Goal: Task Accomplishment & Management: Use online tool/utility

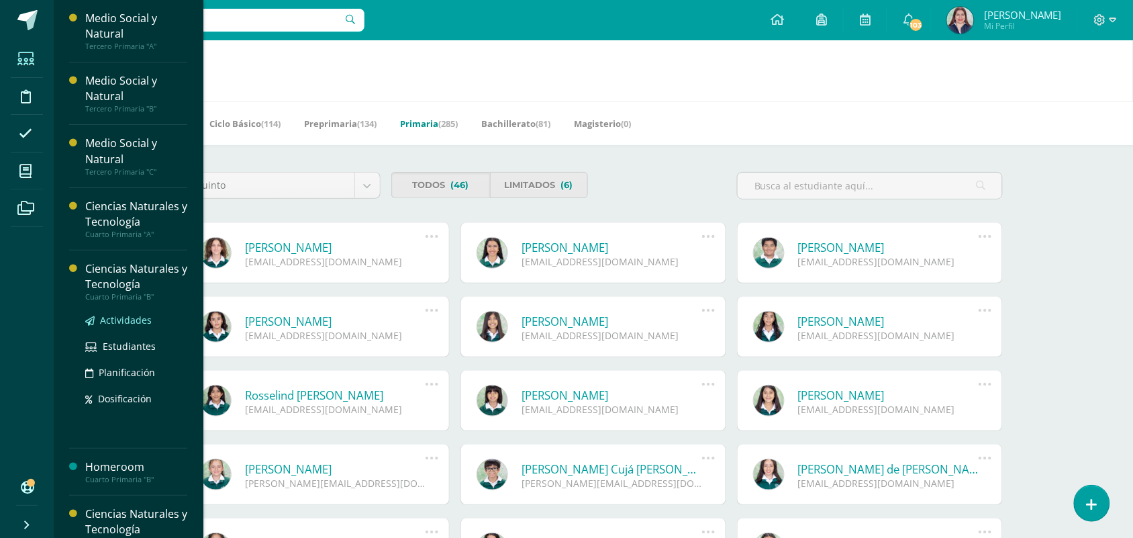
click at [105, 318] on span "Actividades" at bounding box center [126, 320] width 52 height 13
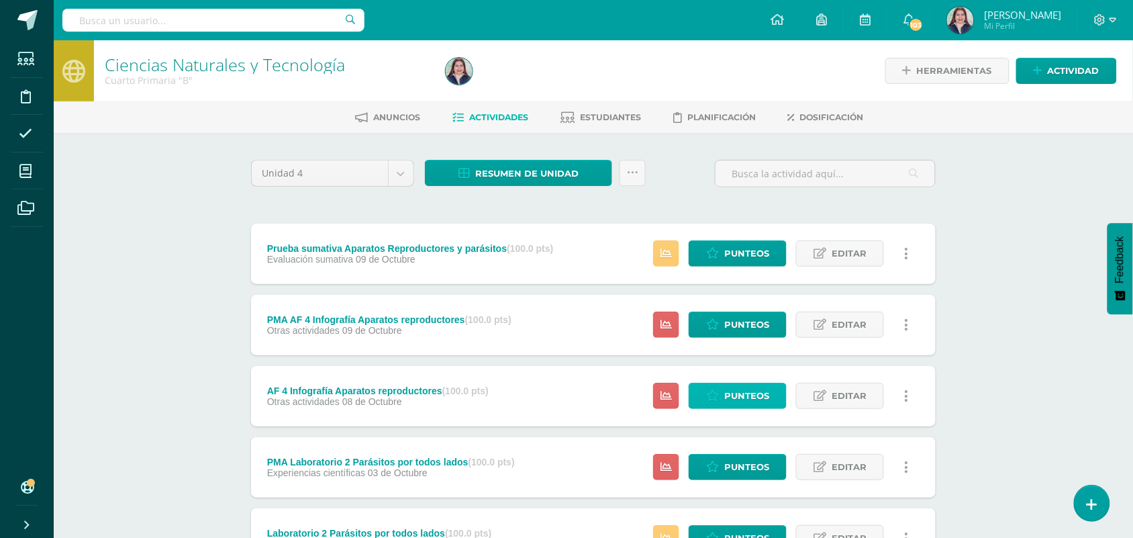
click at [736, 386] on span "Punteos" at bounding box center [746, 395] width 45 height 25
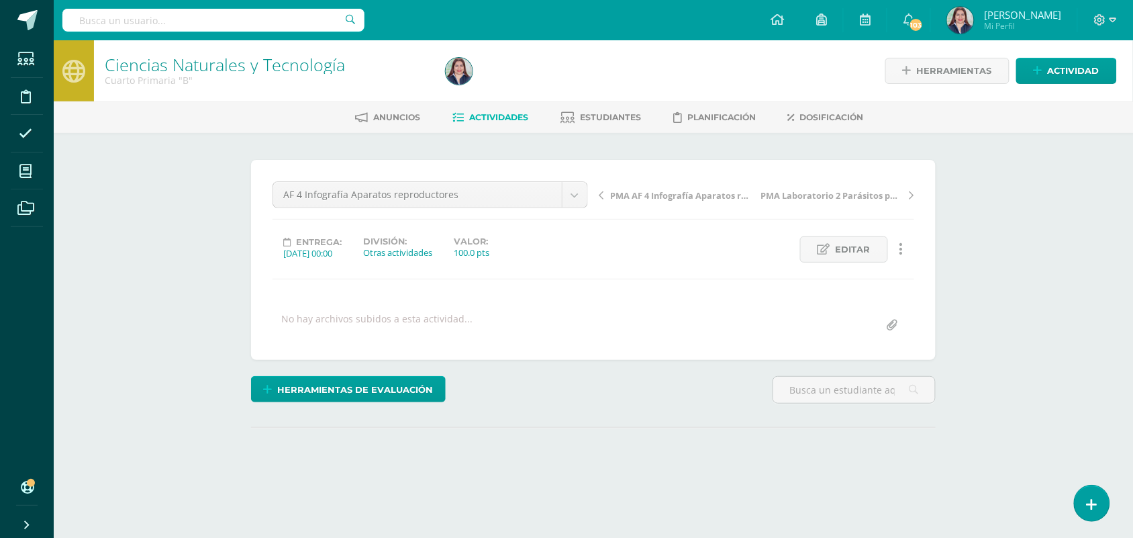
click at [633, 494] on div "¿Estás seguro que quieres eliminar esta actividad? Esto borrará la actividad y …" at bounding box center [594, 332] width 696 height 345
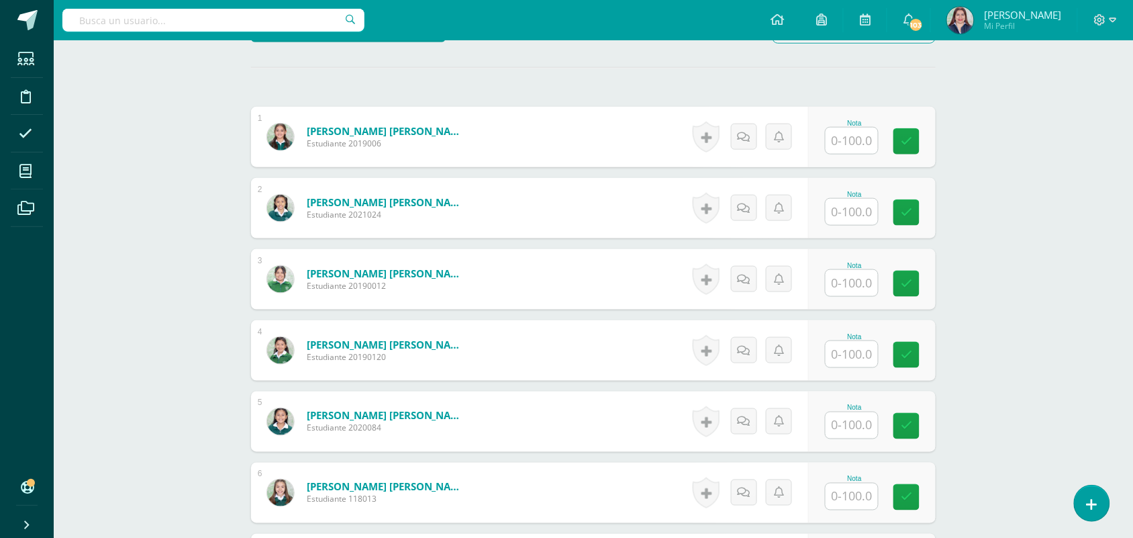
scroll to position [361, 0]
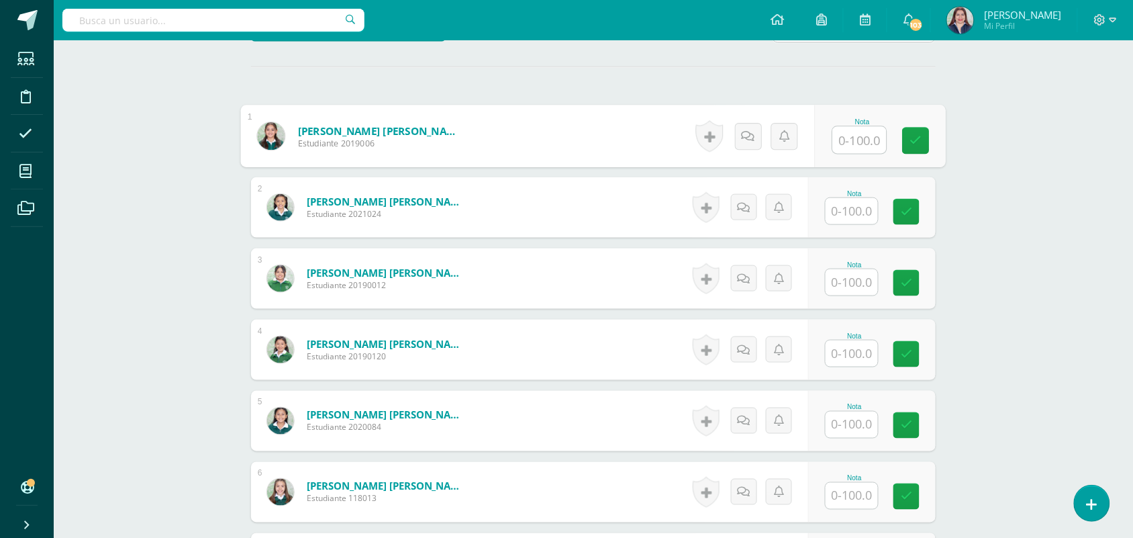
click at [859, 139] on input "text" at bounding box center [860, 140] width 54 height 27
type input "88"
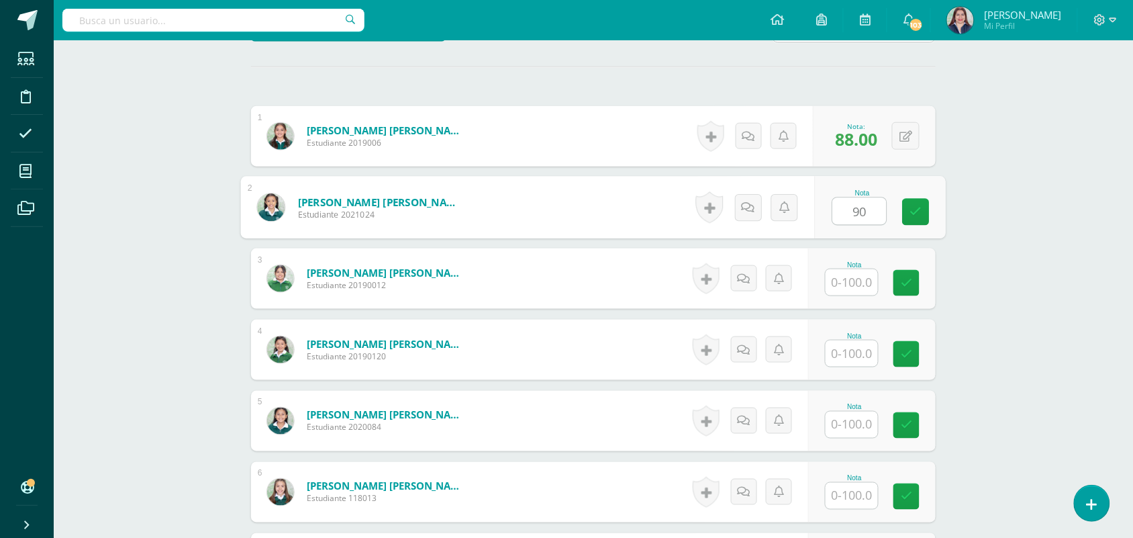
type input "90"
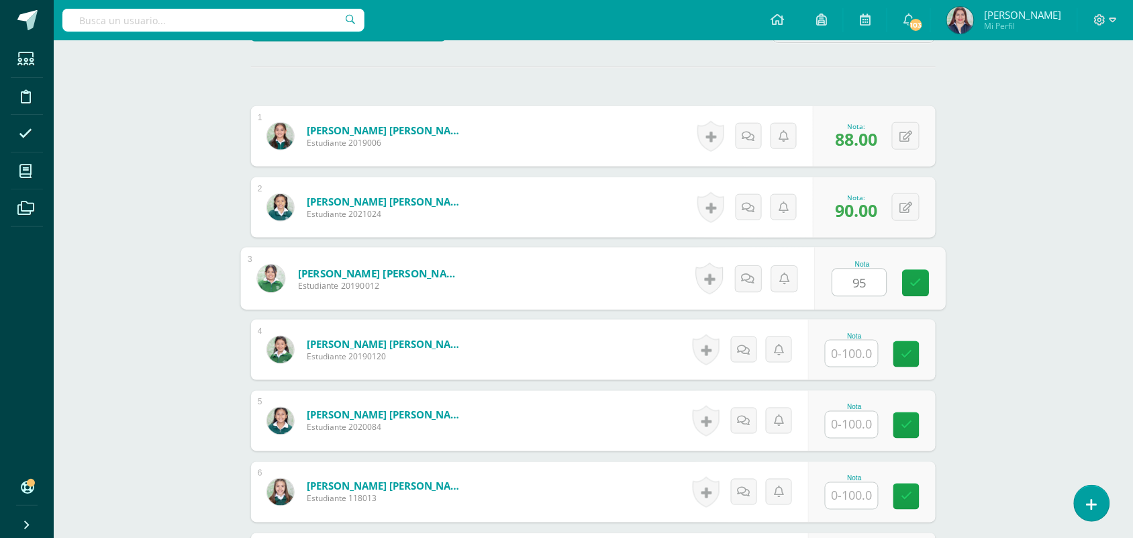
type input "95"
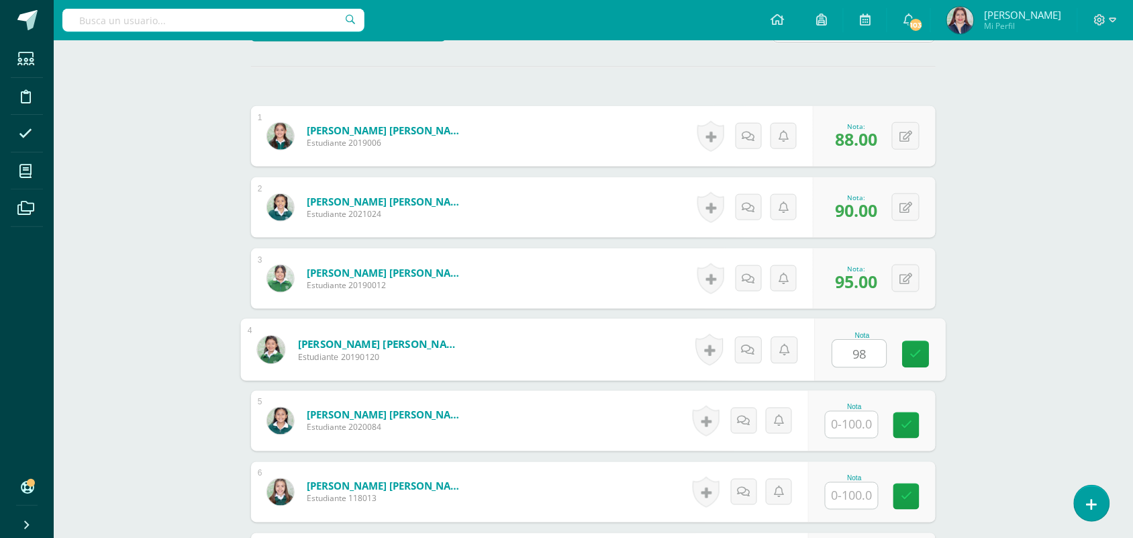
type input "98"
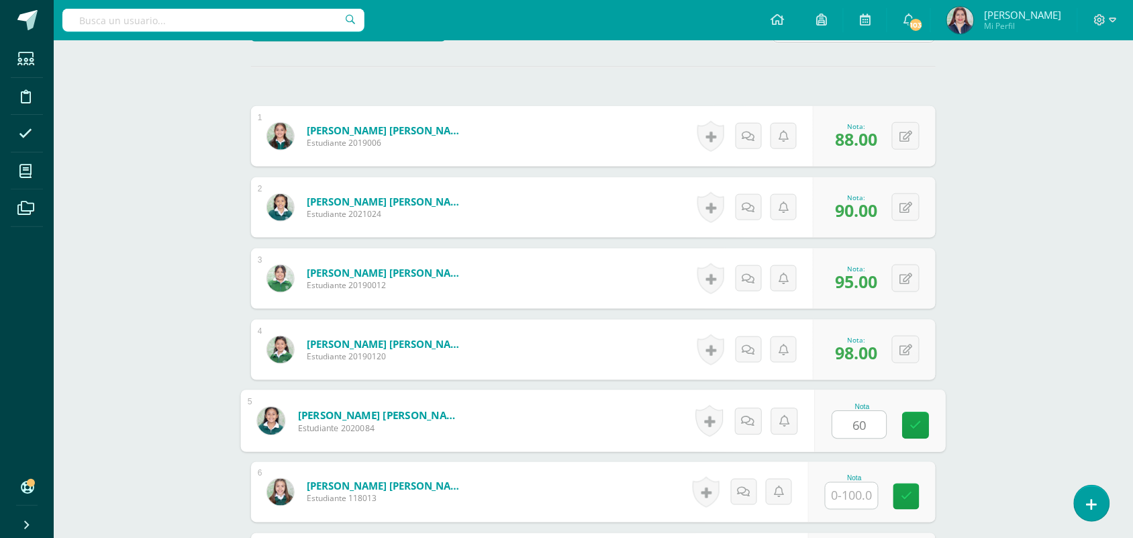
type input "60"
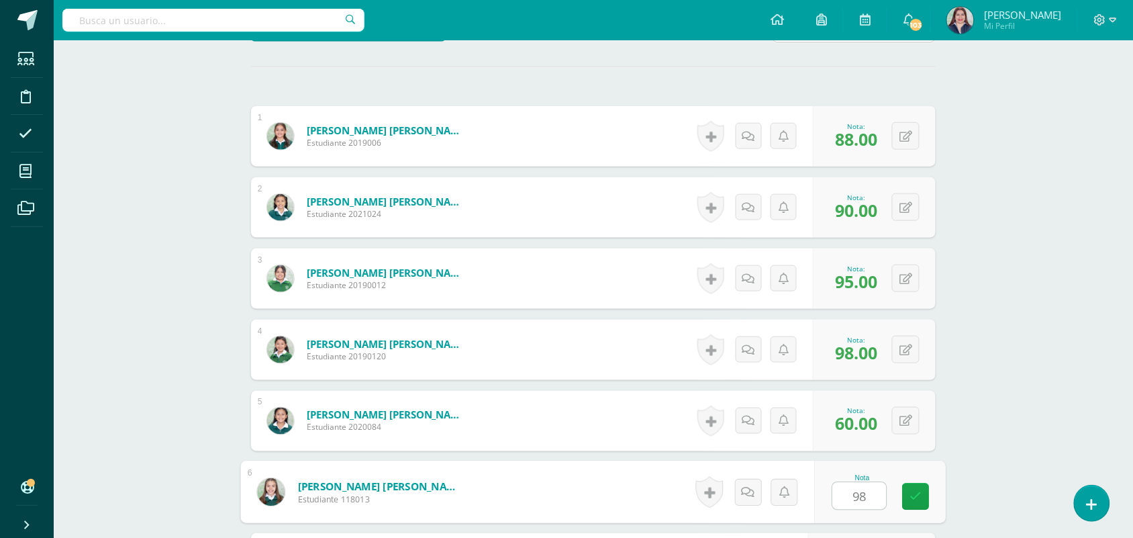
type input "98"
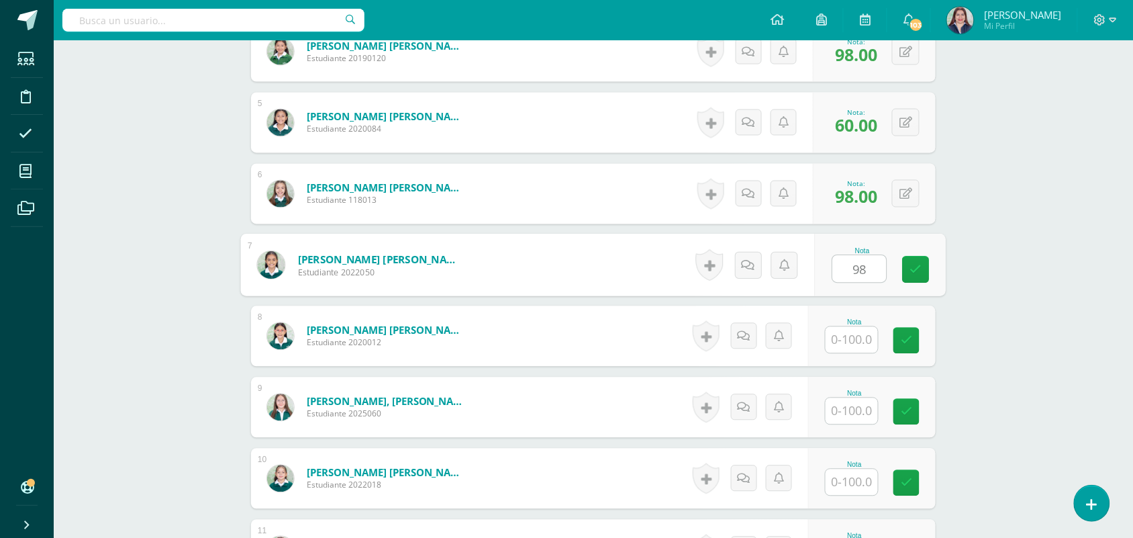
type input "98"
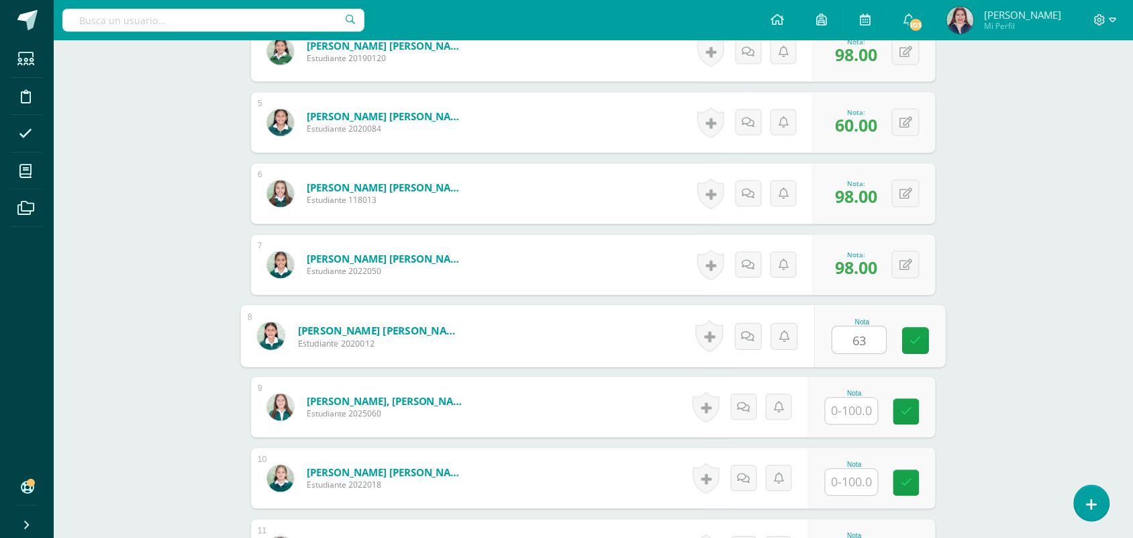
type input "63"
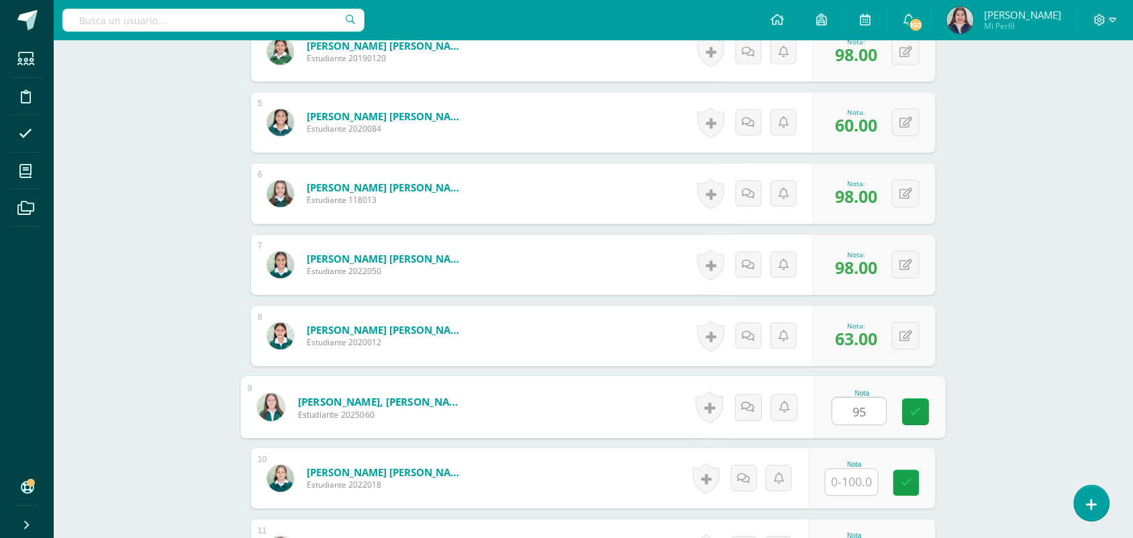
type input "95"
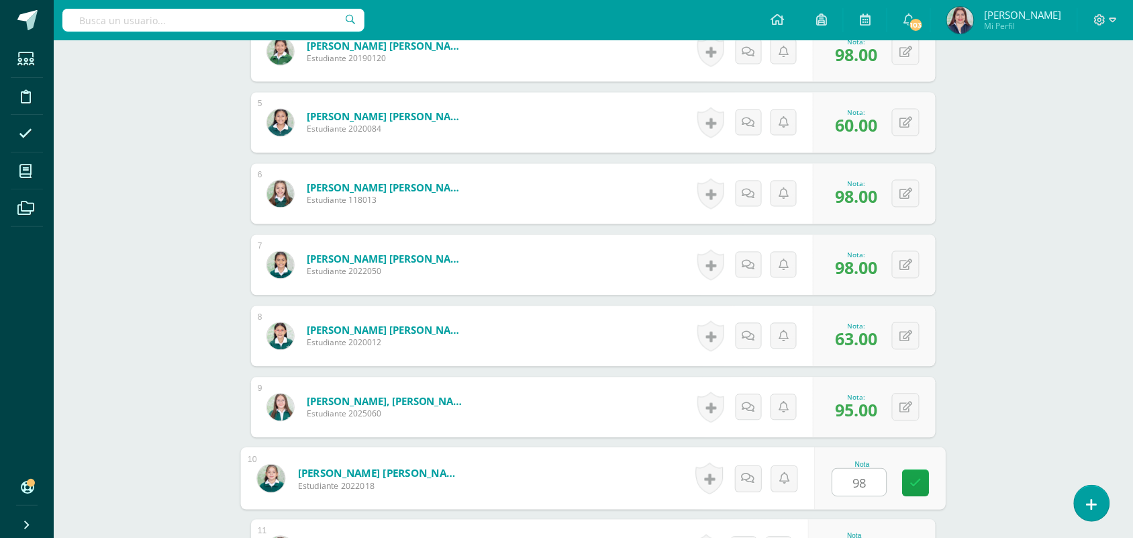
type input "98"
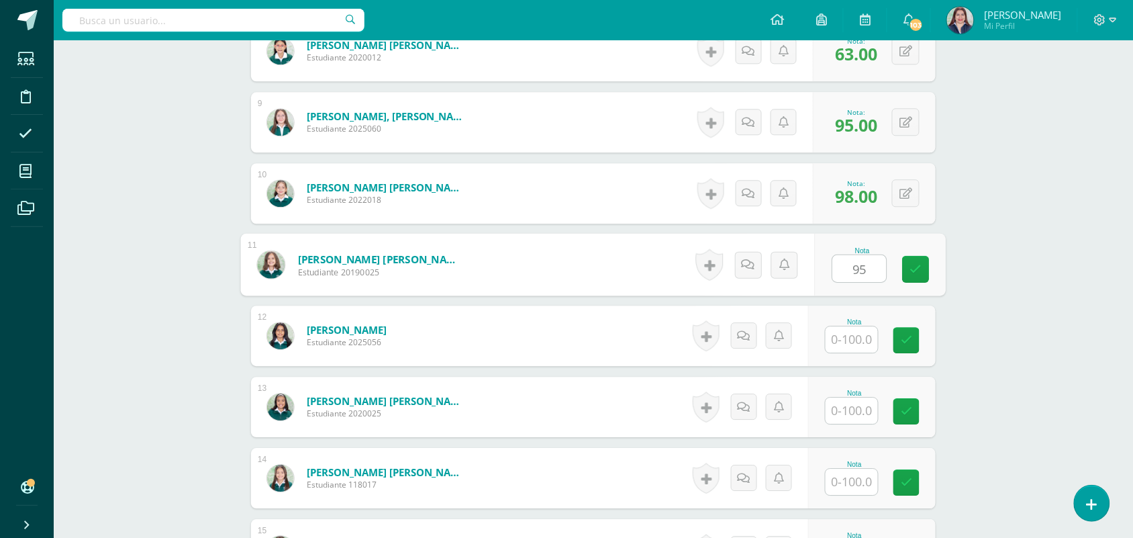
type input "95"
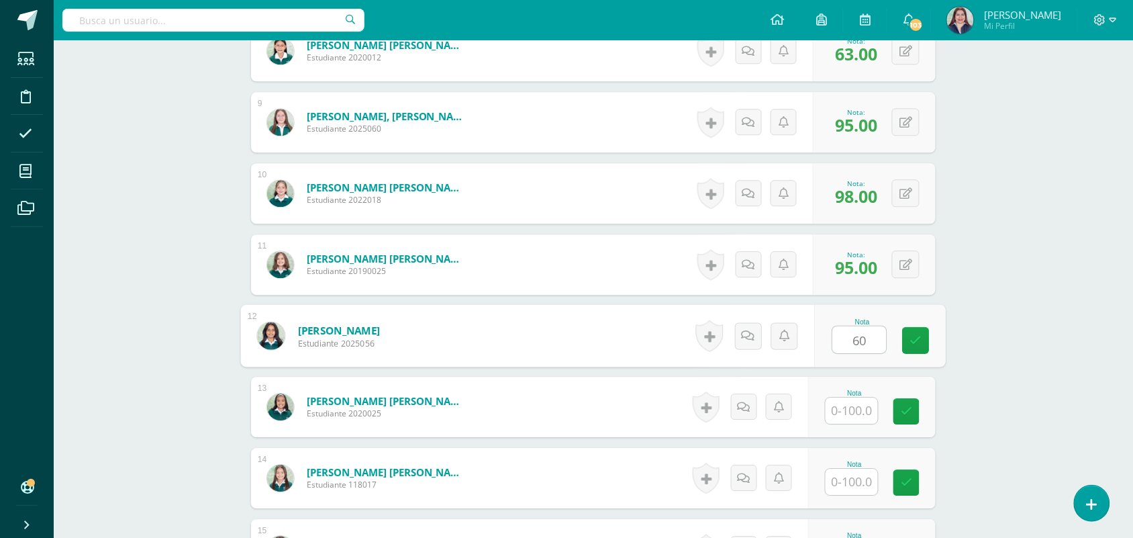
type input "60"
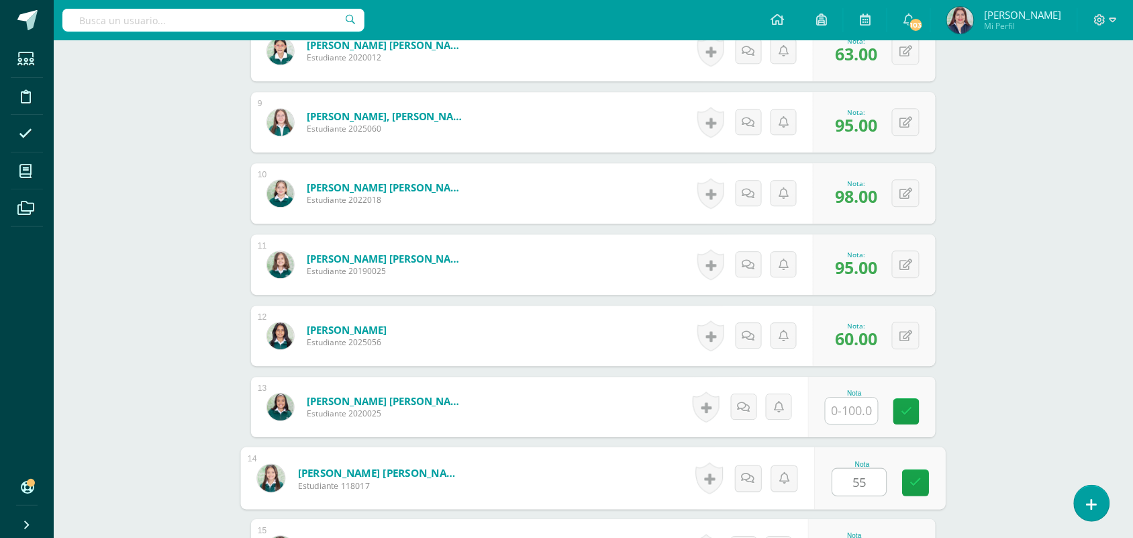
type input "55"
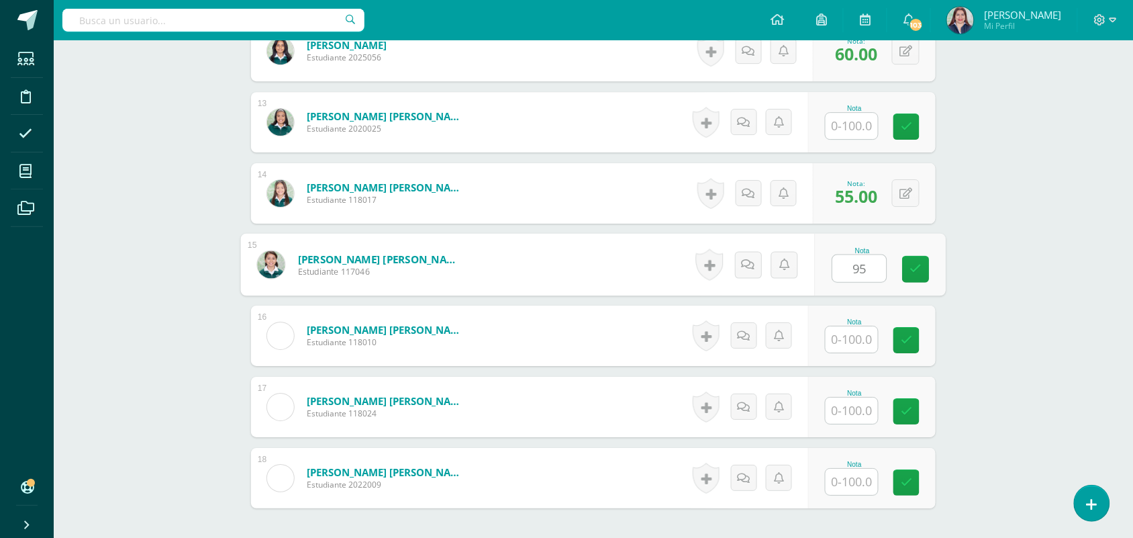
type input "95"
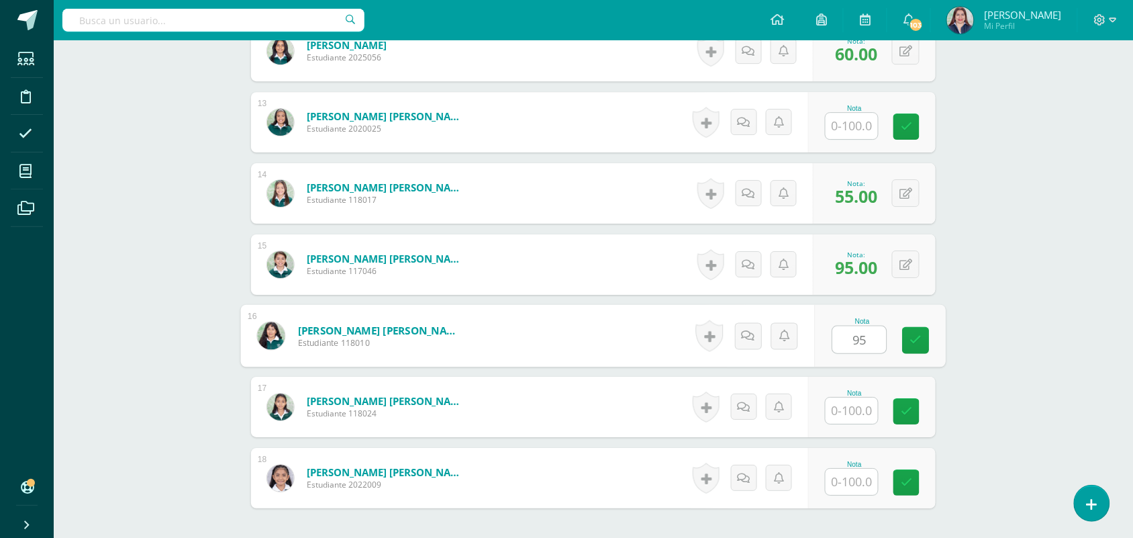
type input "95"
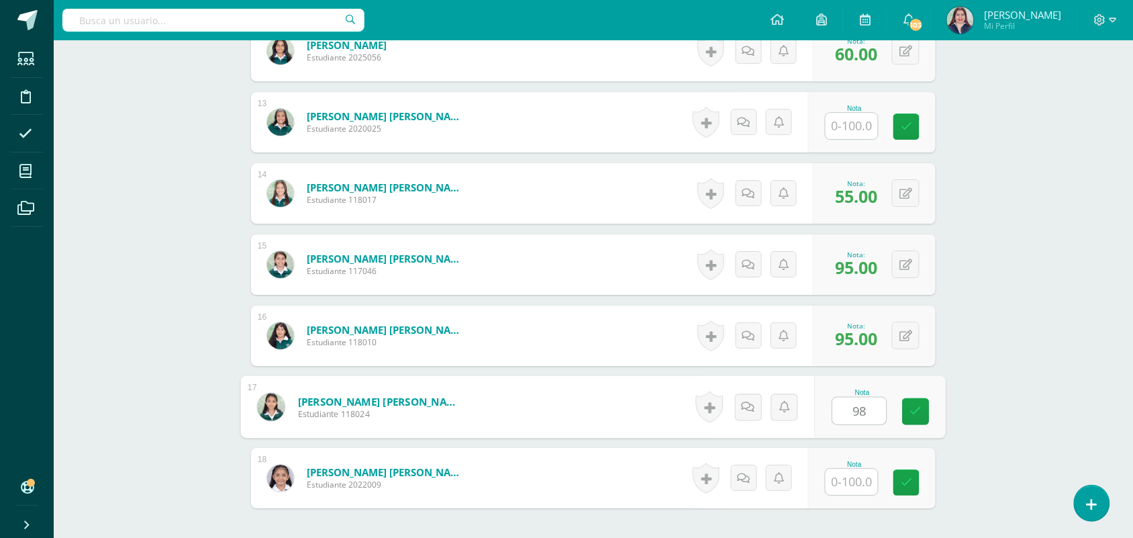
type input "98"
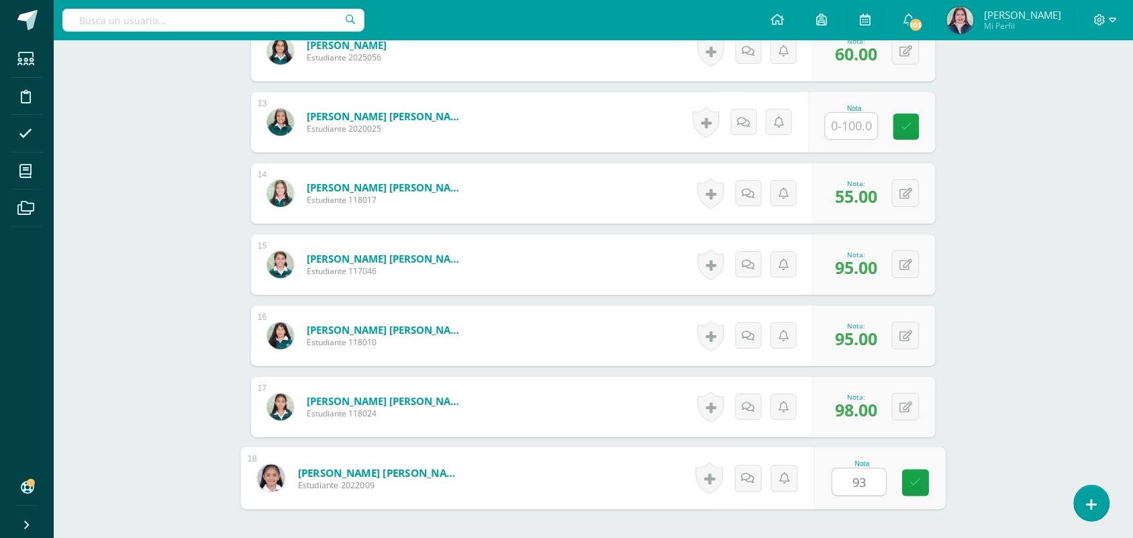
type input "93"
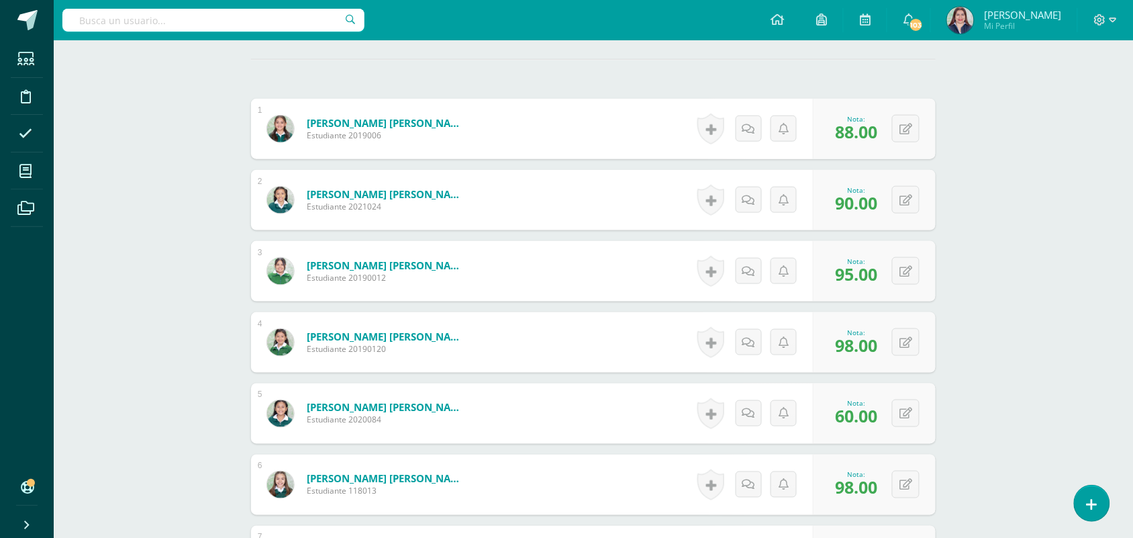
scroll to position [0, 0]
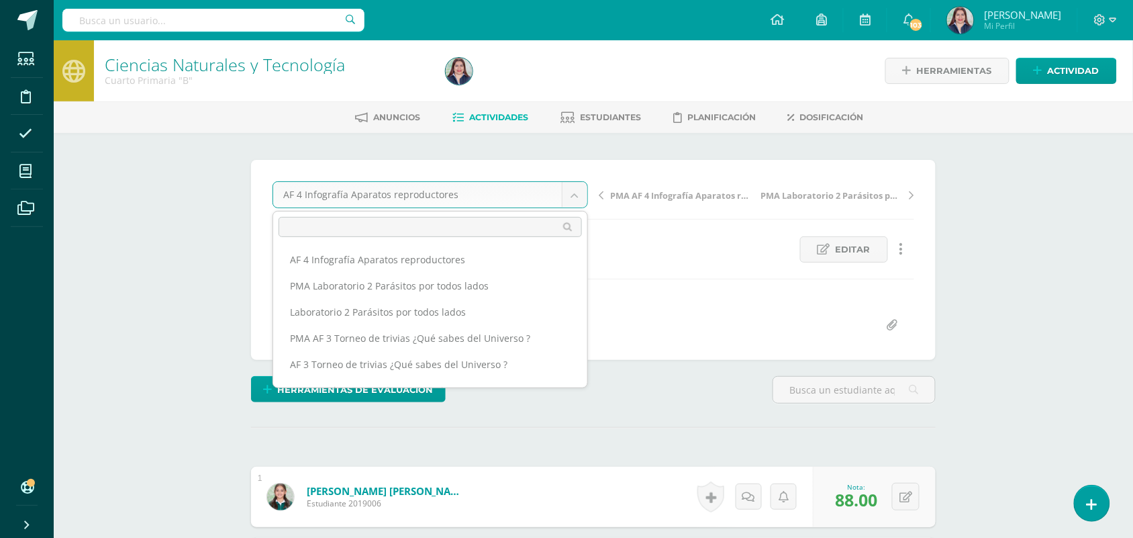
scroll to position [57, 0]
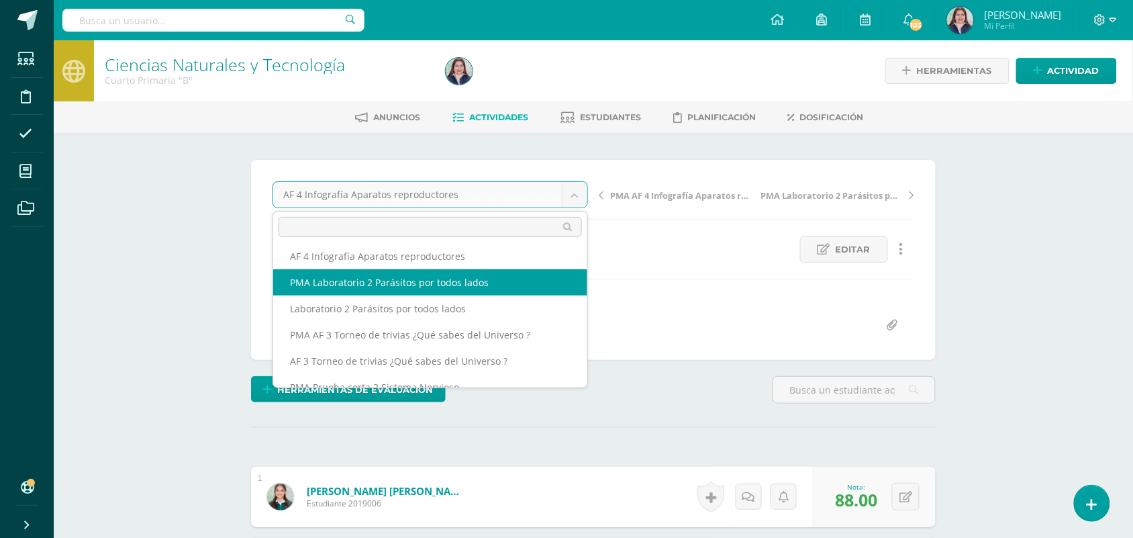
select select "/dashboard/teacher/grade-activity/262530/"
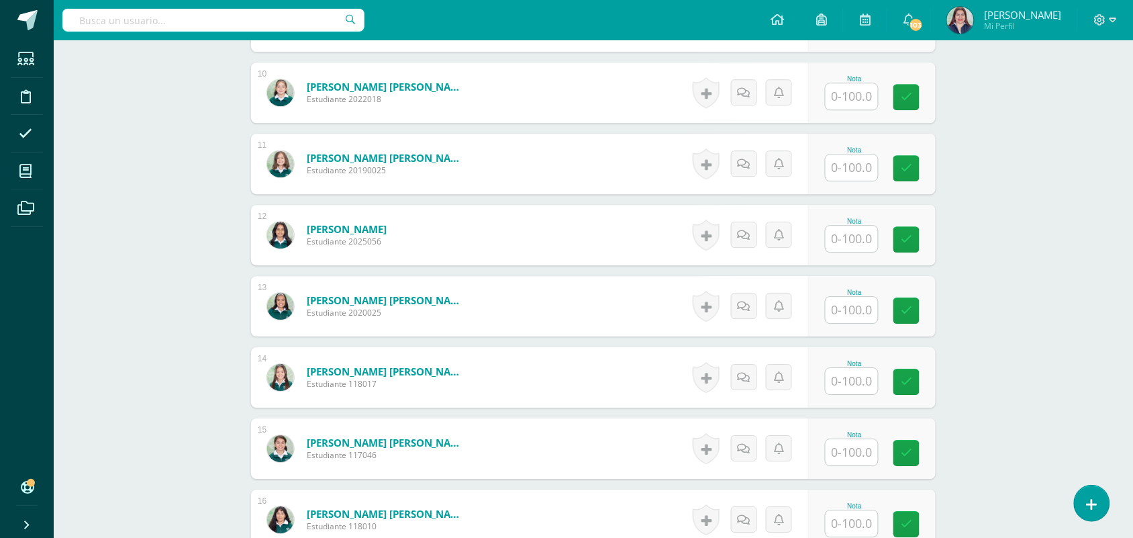
scroll to position [1057, 0]
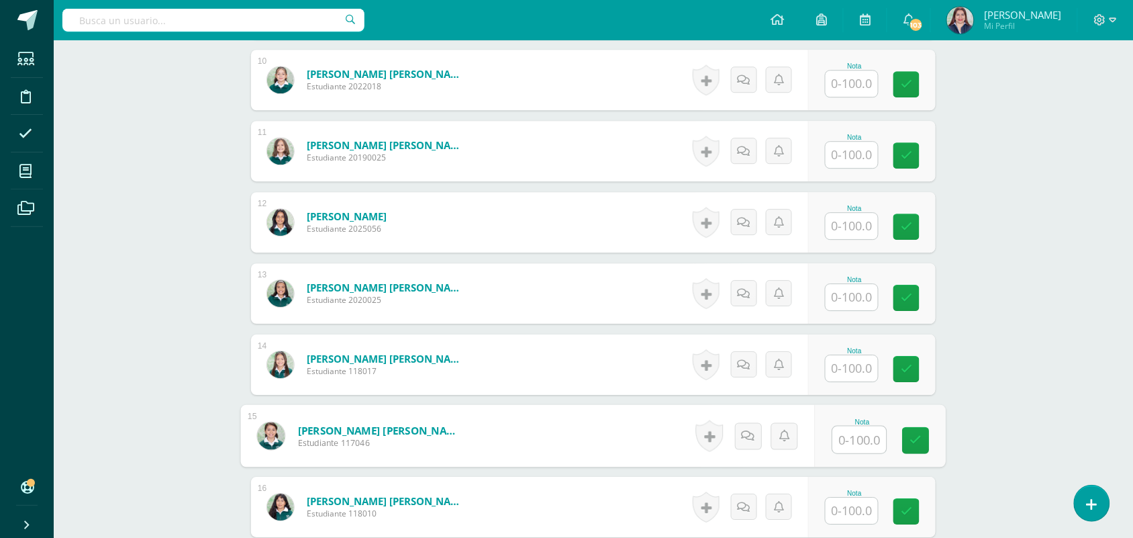
click at [857, 436] on input "text" at bounding box center [860, 439] width 54 height 27
type input "95"
click at [914, 430] on link at bounding box center [916, 440] width 27 height 27
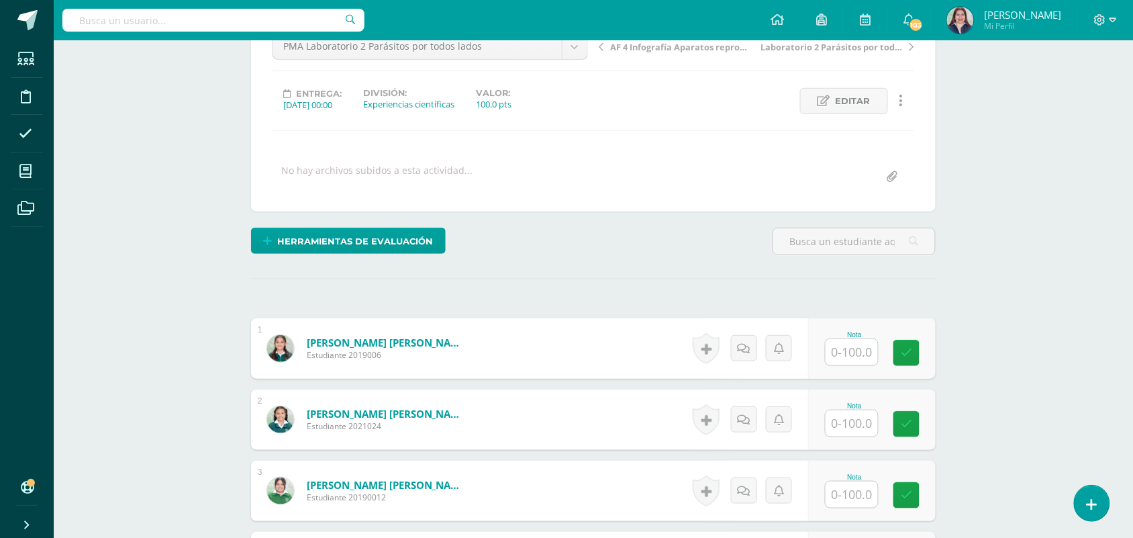
scroll to position [0, 0]
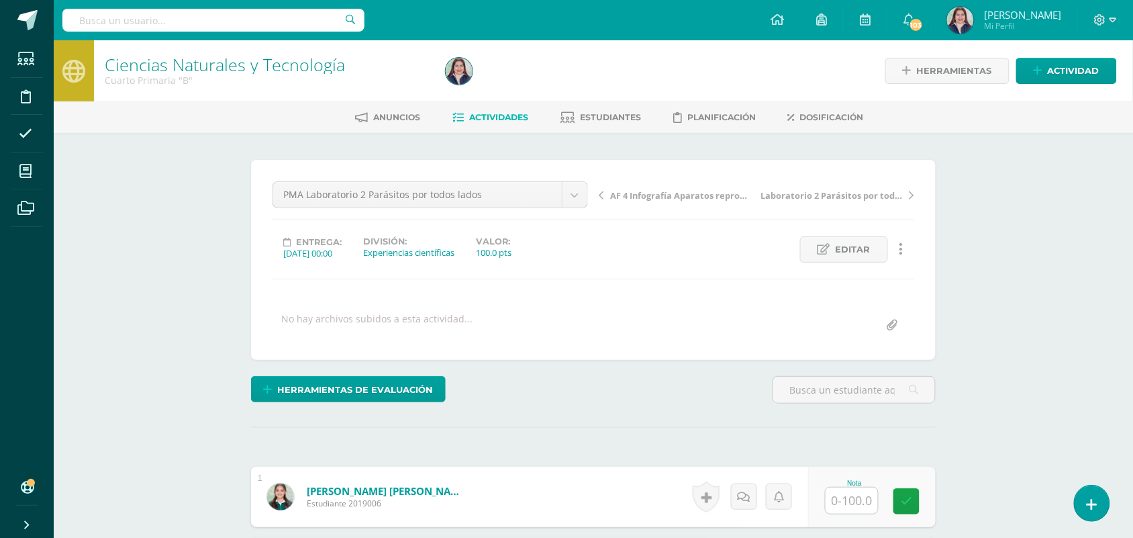
click at [478, 122] on link "Actividades" at bounding box center [491, 117] width 76 height 21
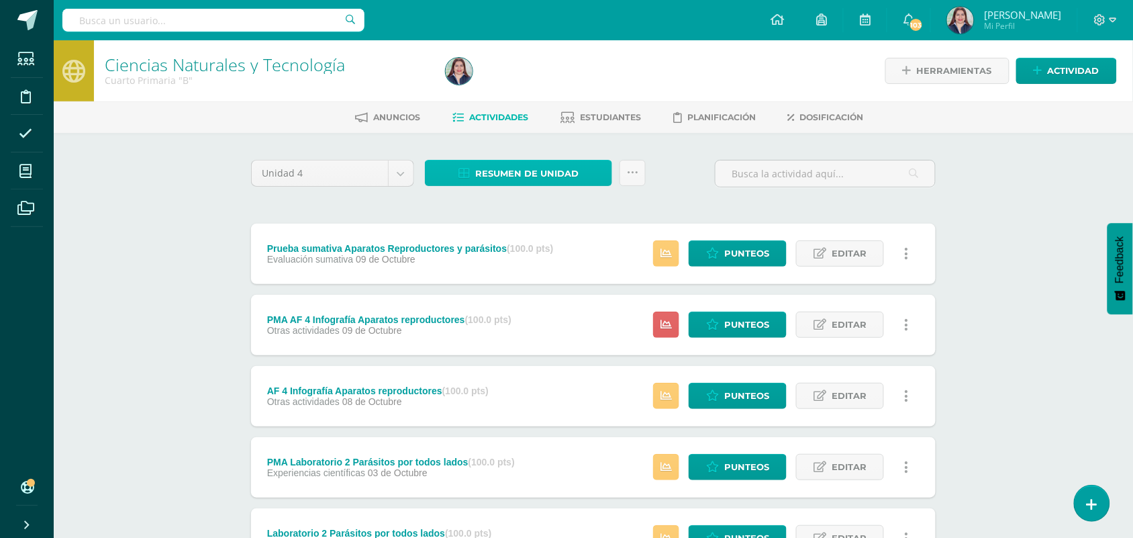
click at [545, 172] on span "Resumen de unidad" at bounding box center [526, 173] width 103 height 25
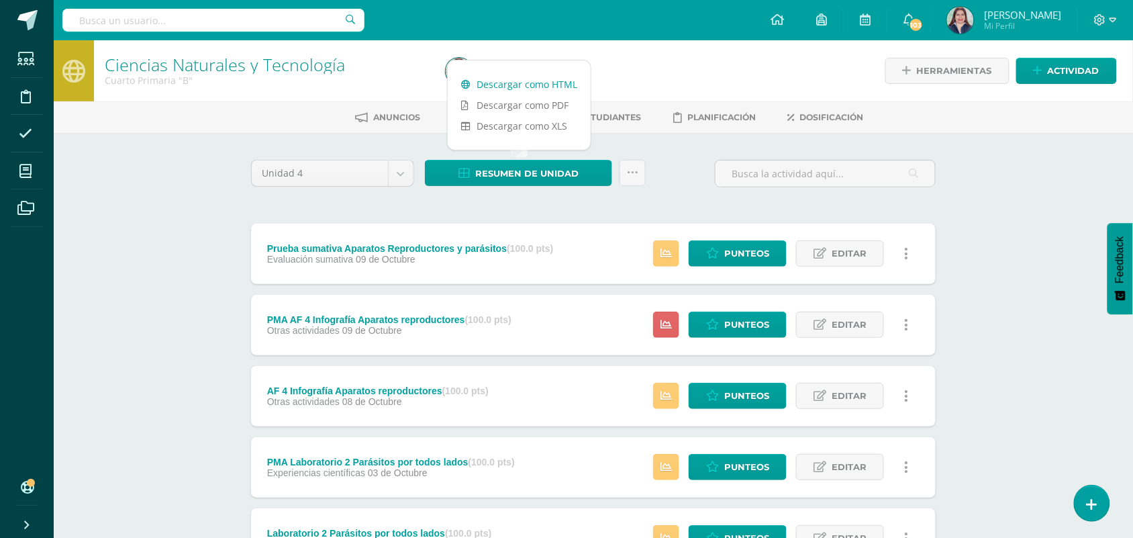
click at [521, 81] on link "Descargar como HTML" at bounding box center [519, 84] width 143 height 21
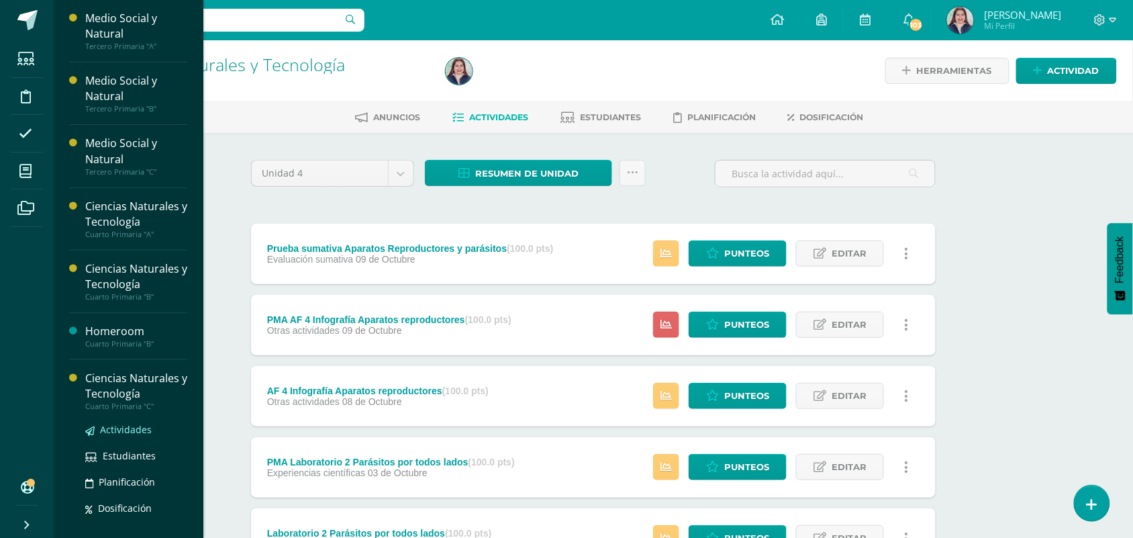
click at [129, 428] on span "Actividades" at bounding box center [126, 429] width 52 height 13
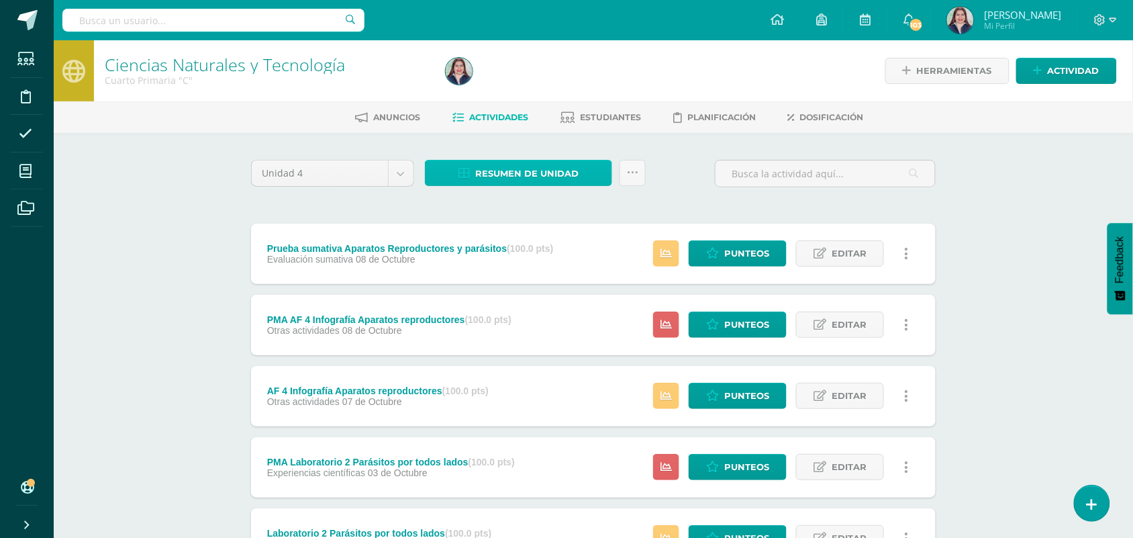
click at [500, 169] on span "Resumen de unidad" at bounding box center [526, 173] width 103 height 25
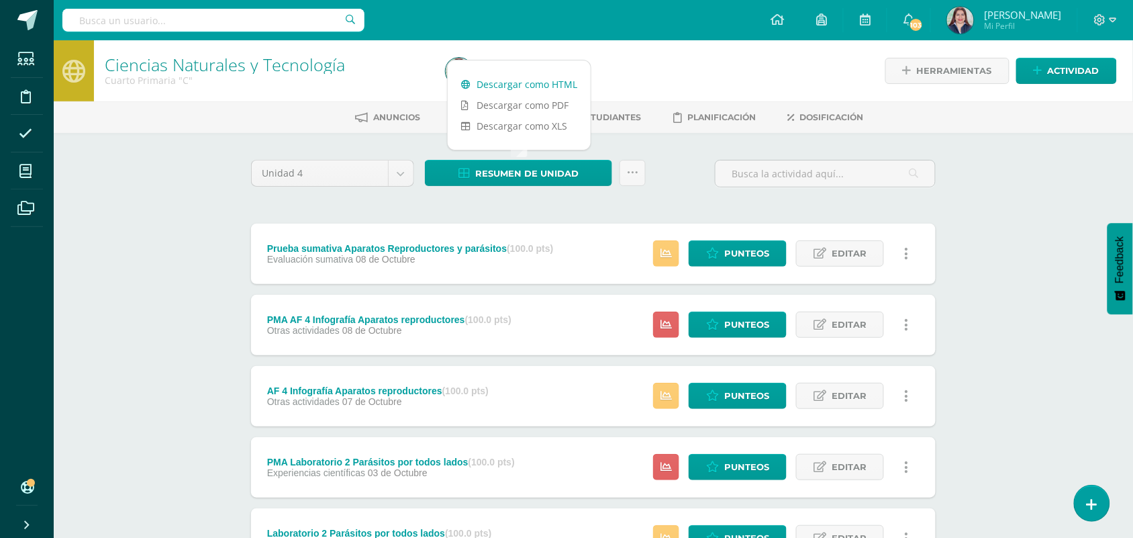
click at [495, 91] on link "Descargar como HTML" at bounding box center [519, 84] width 143 height 21
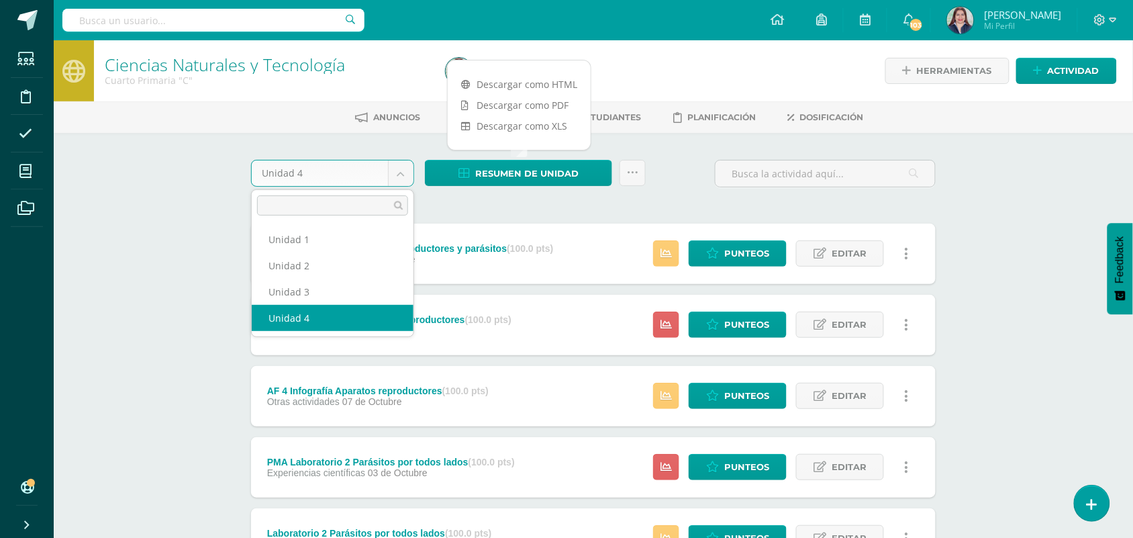
click at [396, 167] on body "Estudiantes Disciplina Asistencia Mis cursos Archivos Soporte Ayuda Reportar un…" at bounding box center [566, 504] width 1133 height 1009
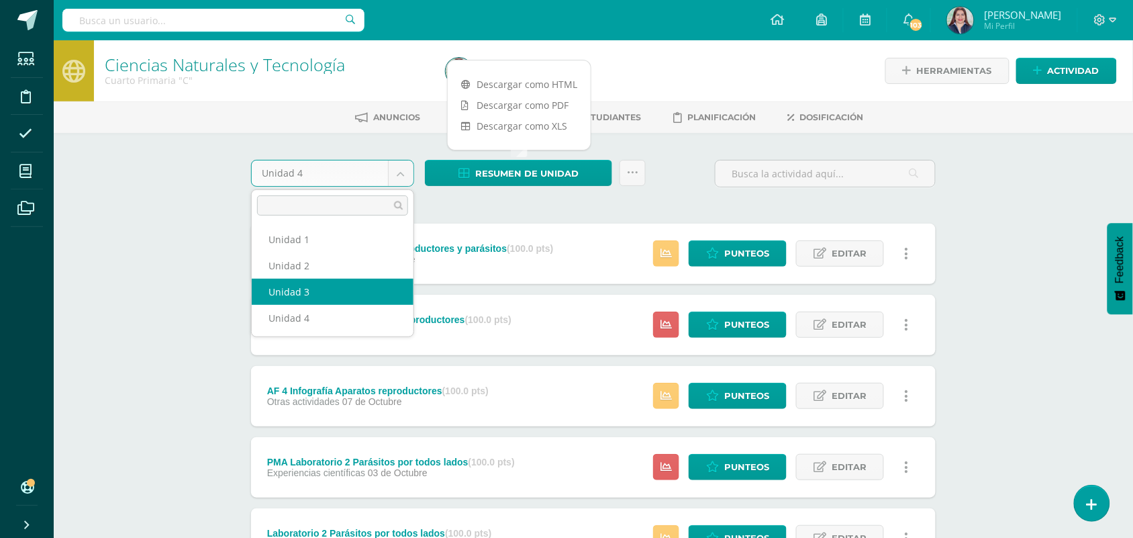
select select "Unidad 3"
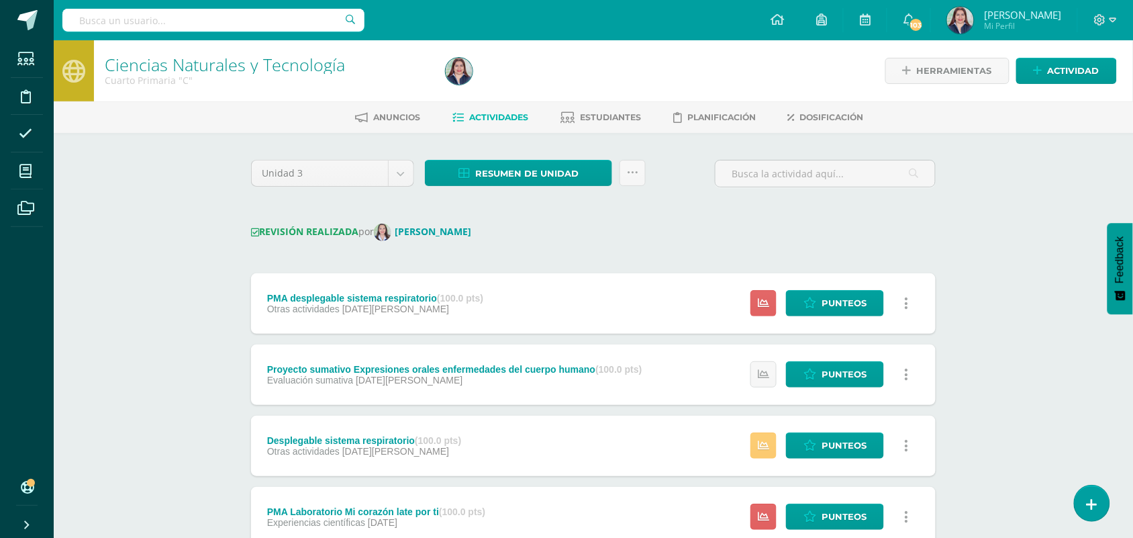
click at [538, 171] on span "Resumen de unidad" at bounding box center [526, 173] width 103 height 25
click at [555, 79] on link "Descargar como HTML" at bounding box center [519, 84] width 143 height 21
click at [397, 172] on body "Estudiantes Disciplina Asistencia Mis cursos Archivos Soporte Ayuda Reportar un…" at bounding box center [566, 529] width 1133 height 1059
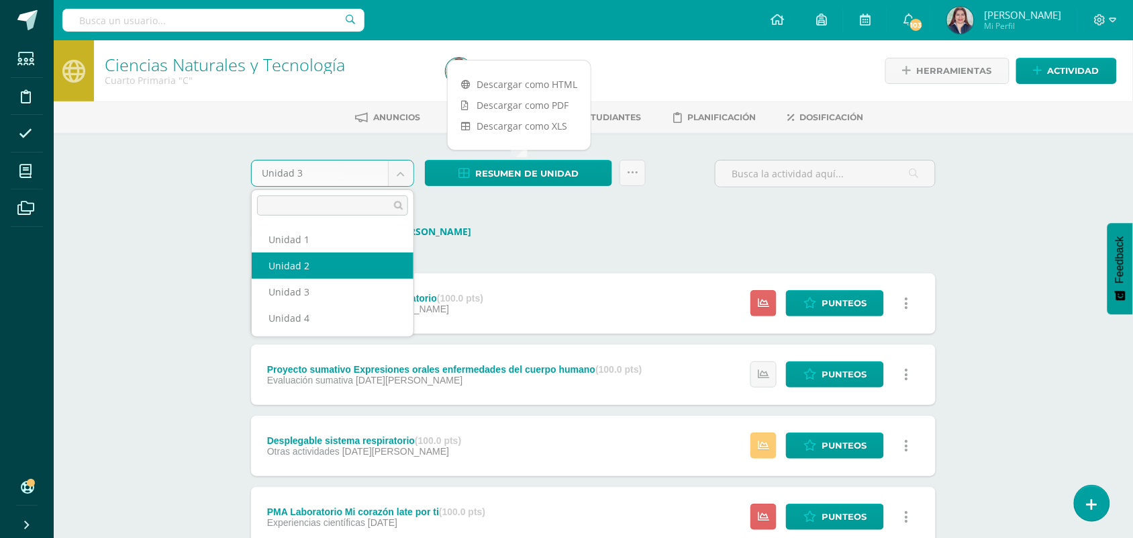
select select "Unidad 2"
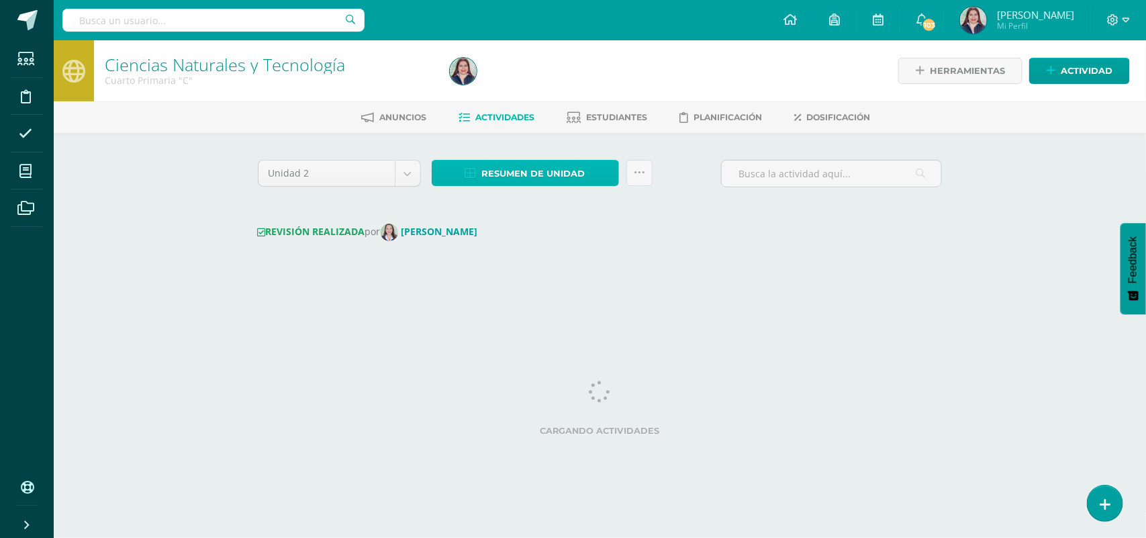
click at [498, 169] on span "Resumen de unidad" at bounding box center [533, 173] width 103 height 25
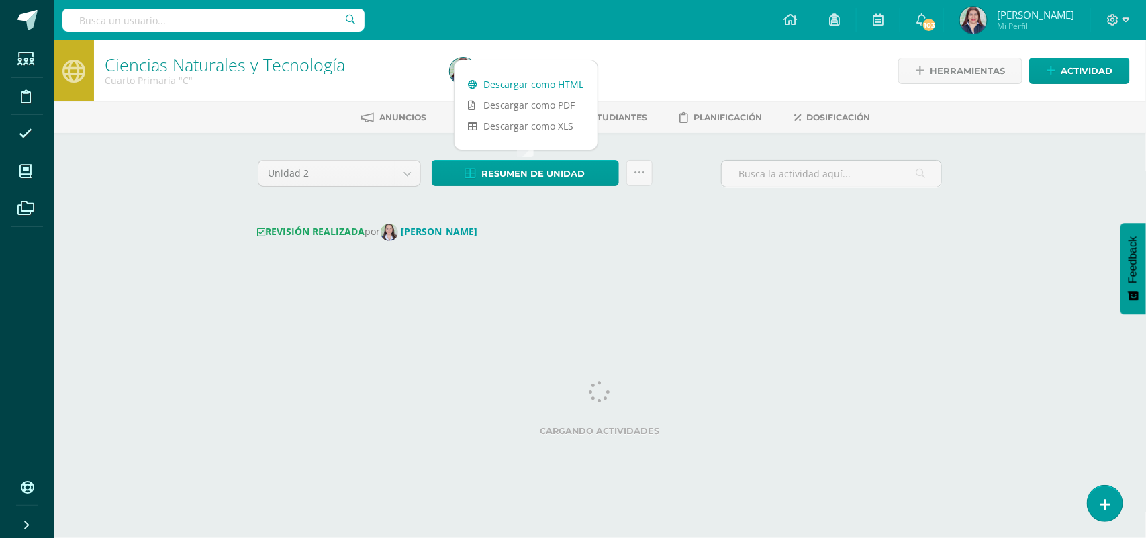
click at [507, 85] on link "Descargar como HTML" at bounding box center [526, 84] width 143 height 21
click at [404, 169] on body "Estudiantes Disciplina Asistencia Mis cursos Archivos Soporte Ayuda Reportar un…" at bounding box center [573, 150] width 1146 height 300
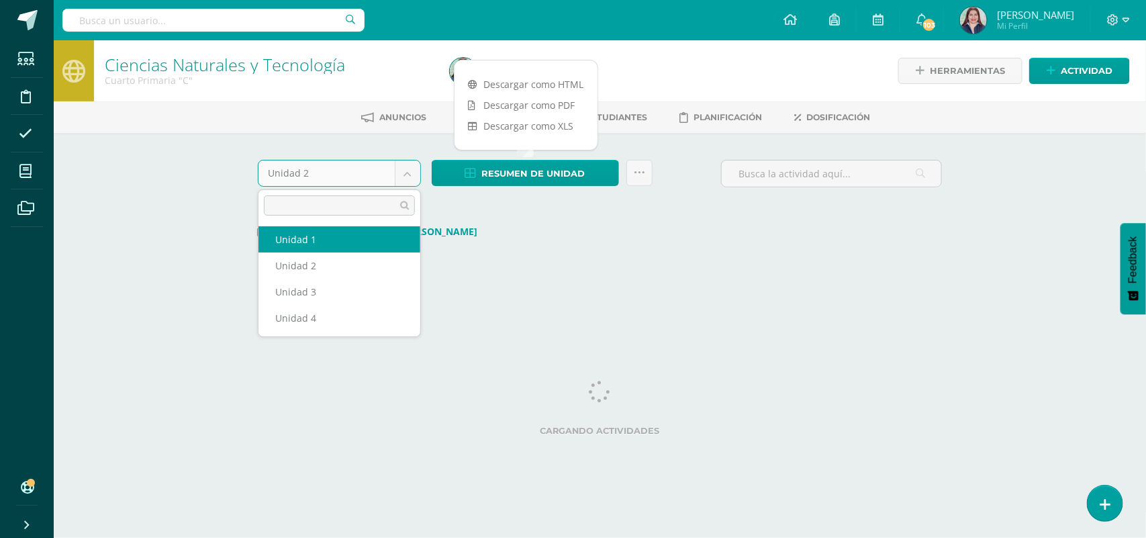
select select "Unidad 1"
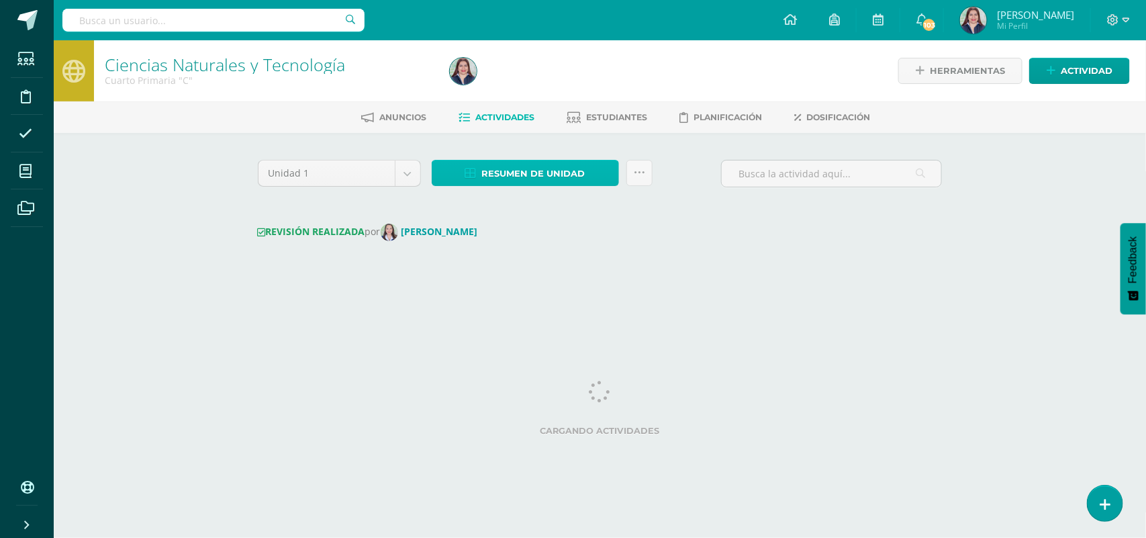
click at [530, 171] on span "Resumen de unidad" at bounding box center [533, 173] width 103 height 25
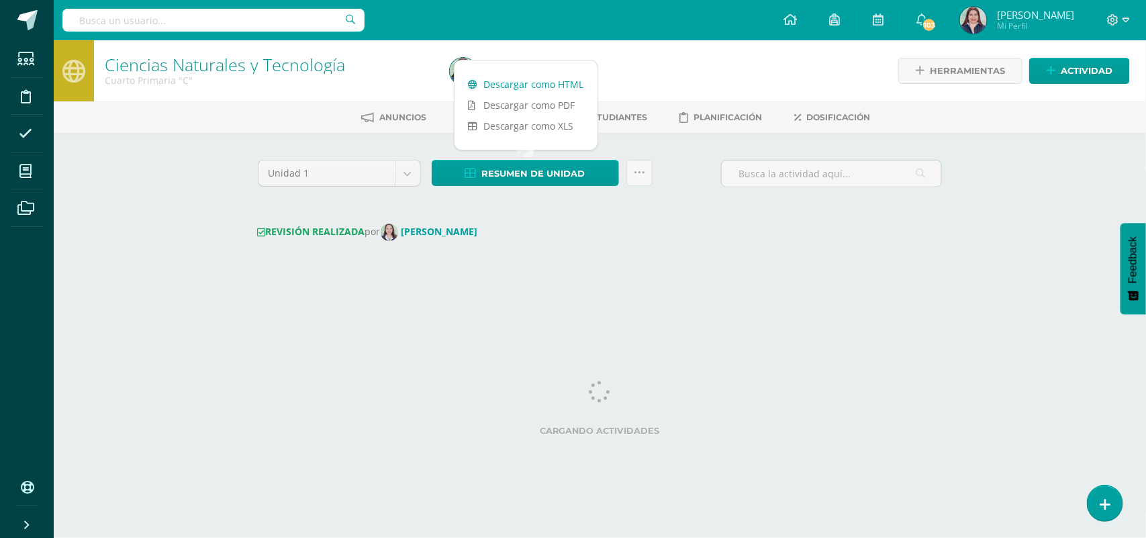
click at [514, 84] on link "Descargar como HTML" at bounding box center [526, 84] width 143 height 21
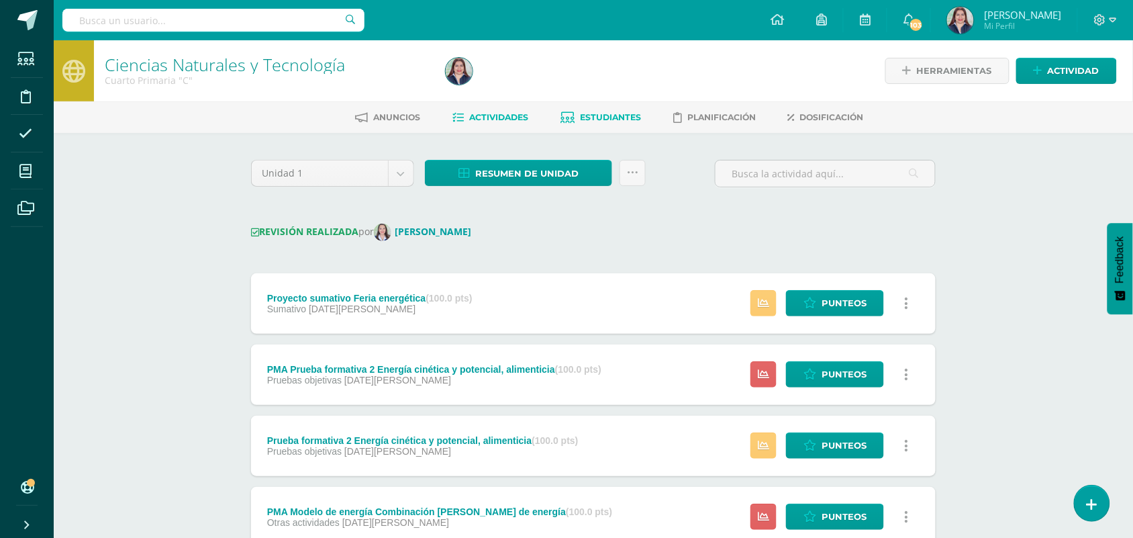
click at [611, 113] on span "Estudiantes" at bounding box center [610, 117] width 61 height 10
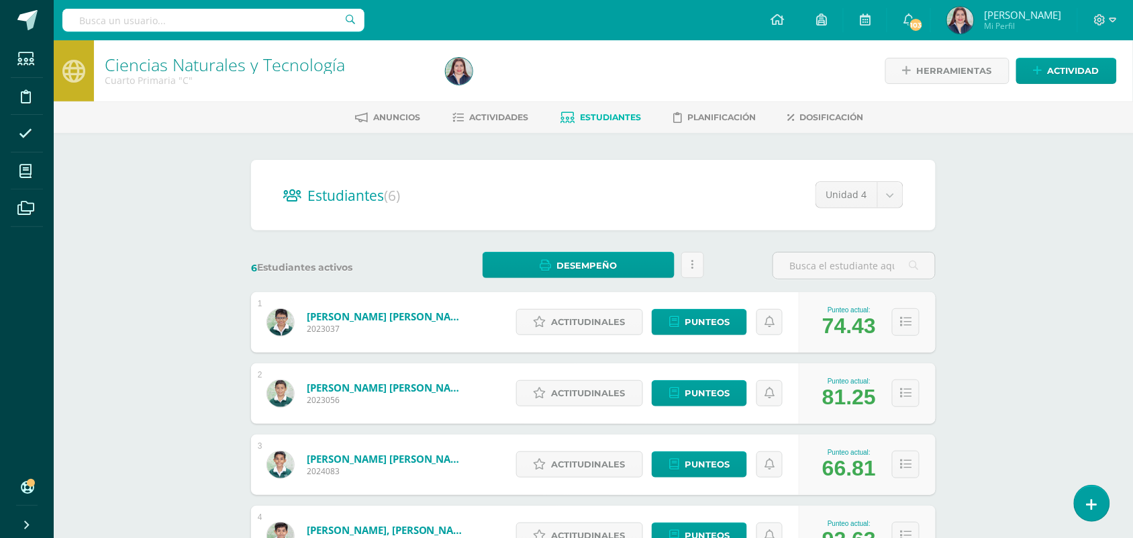
click at [904, 195] on div "Estudiantes (6) Unidad 4 Unidad 1 Unidad 2 Unidad 3 Unidad 4" at bounding box center [593, 195] width 685 height 70
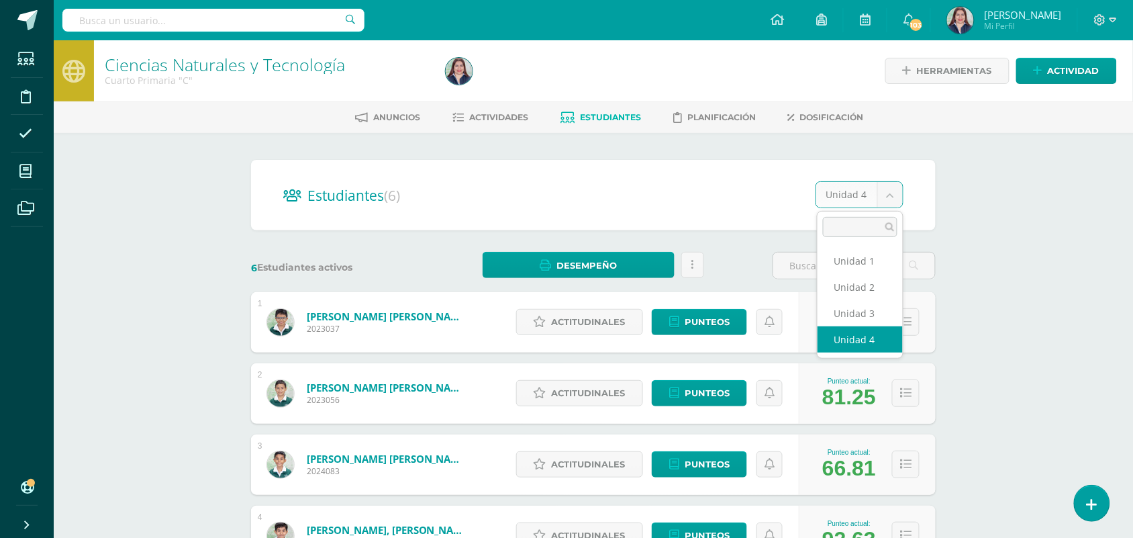
click at [903, 199] on body "Estudiantes Disciplina Asistencia Mis cursos Archivos Soporte Ayuda Reportar un…" at bounding box center [566, 399] width 1133 height 798
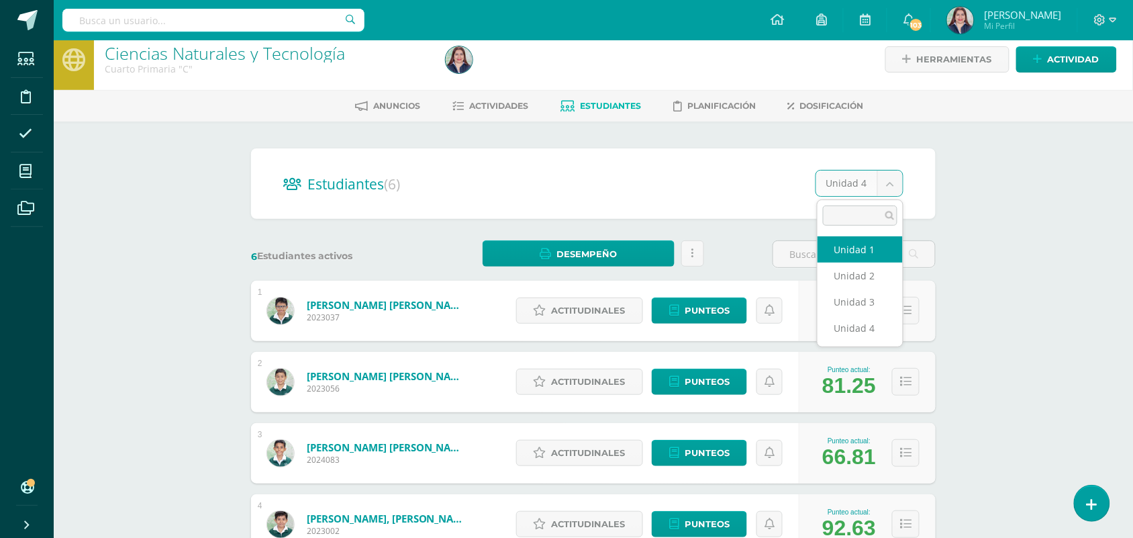
scroll to position [11, 0]
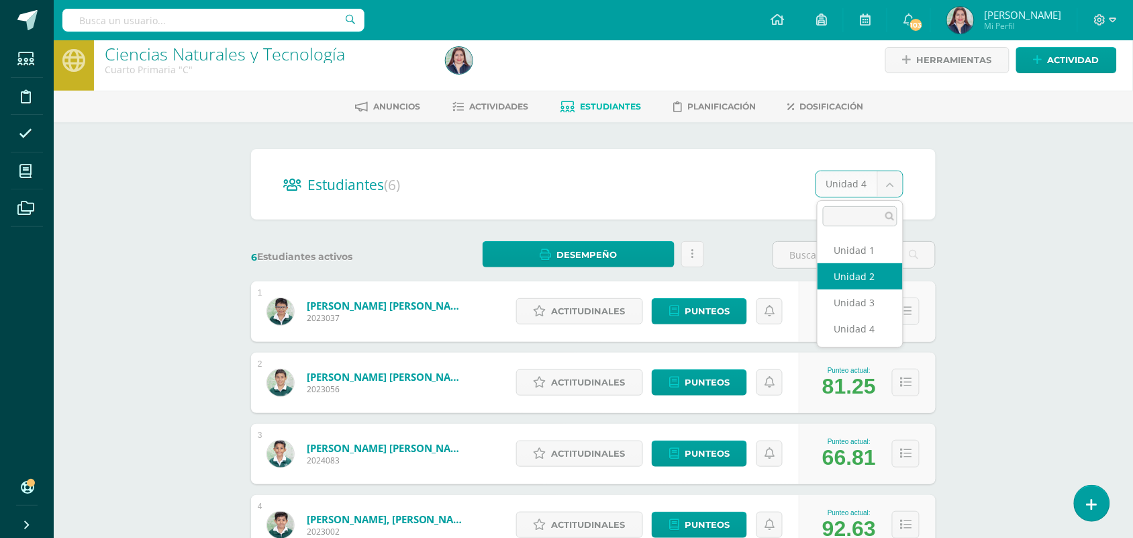
select select "/dashboard/teacher/section/5695/students/?unit=236901"
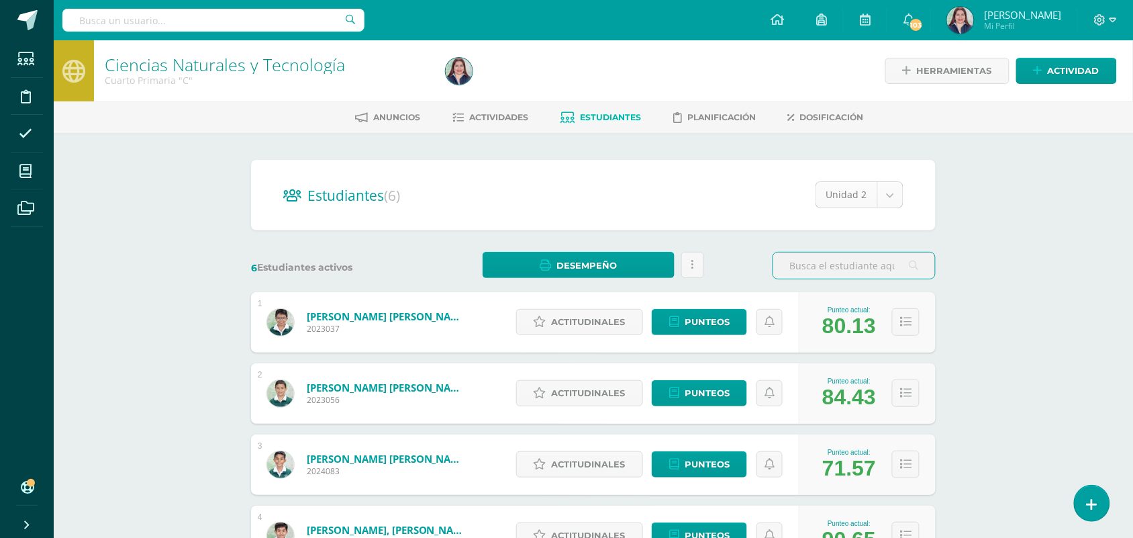
click at [891, 192] on body "Estudiantes Disciplina Asistencia Mis cursos Archivos Soporte Ayuda Reportar un…" at bounding box center [566, 399] width 1133 height 798
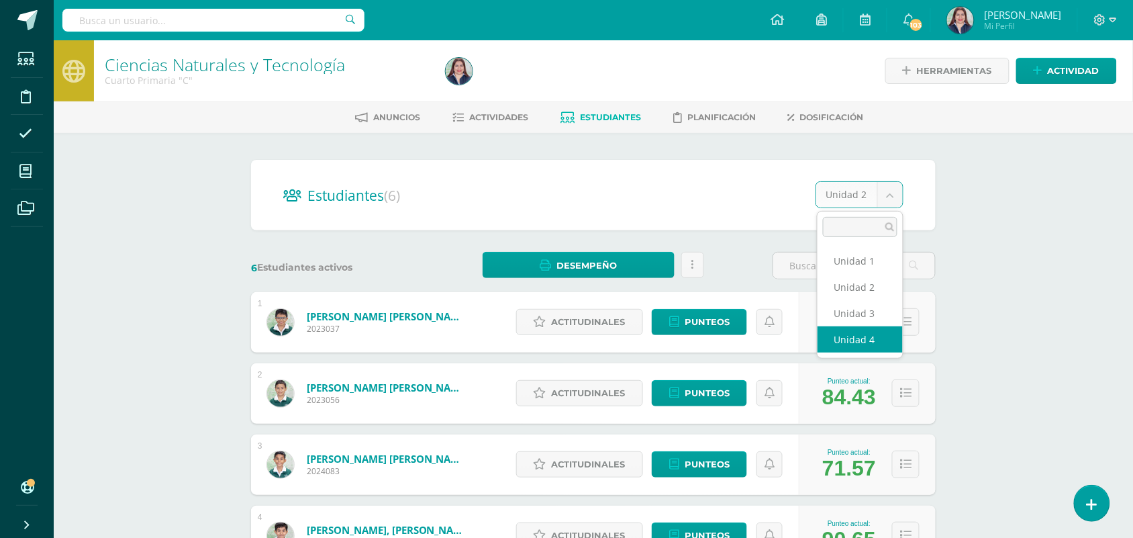
select select "/dashboard/teacher/section/5695/students/?unit=236907"
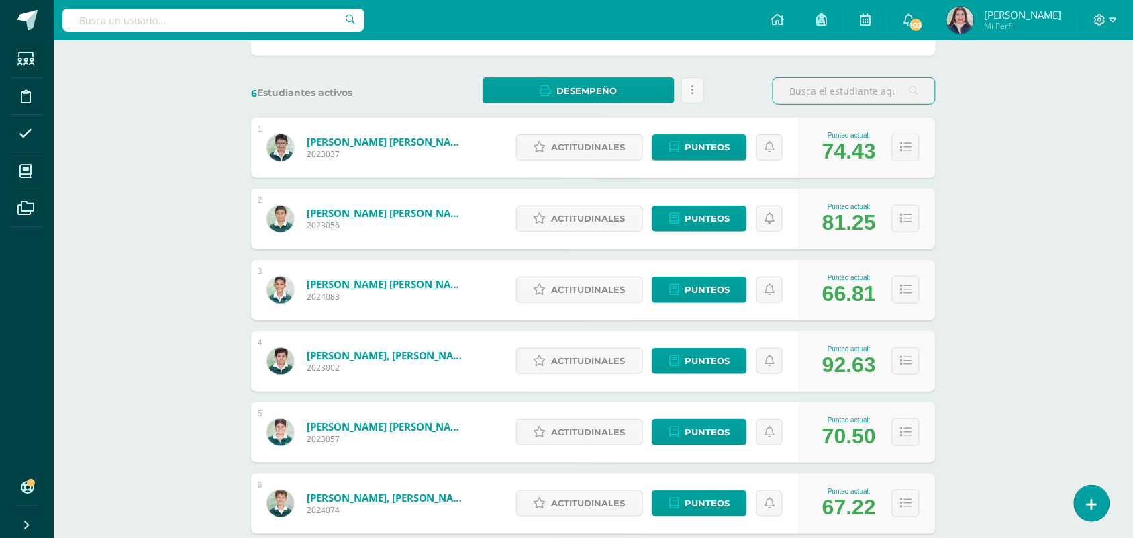
scroll to position [260, 0]
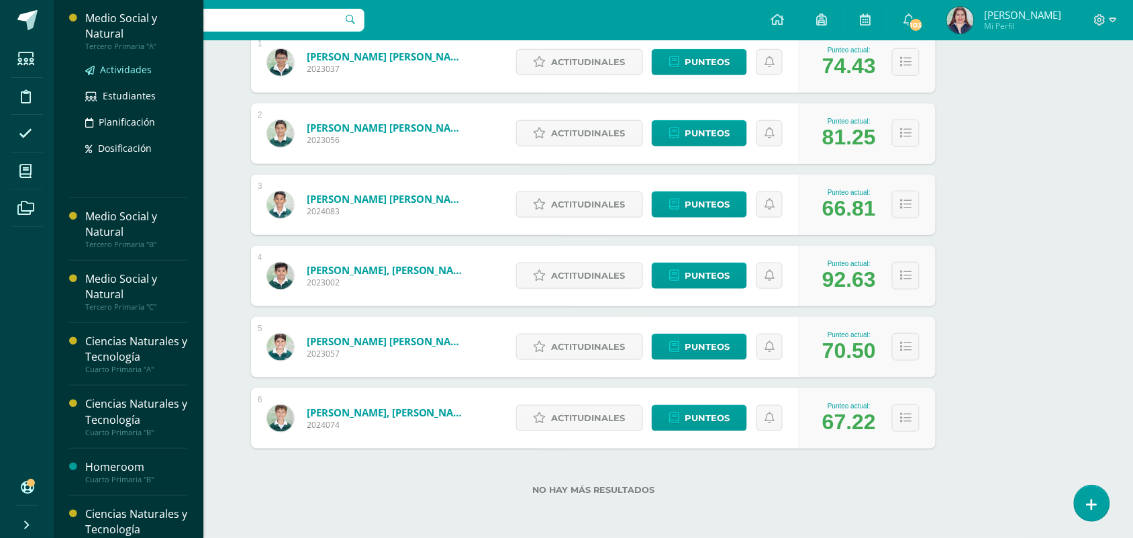
click at [126, 64] on span "Actividades" at bounding box center [126, 69] width 52 height 13
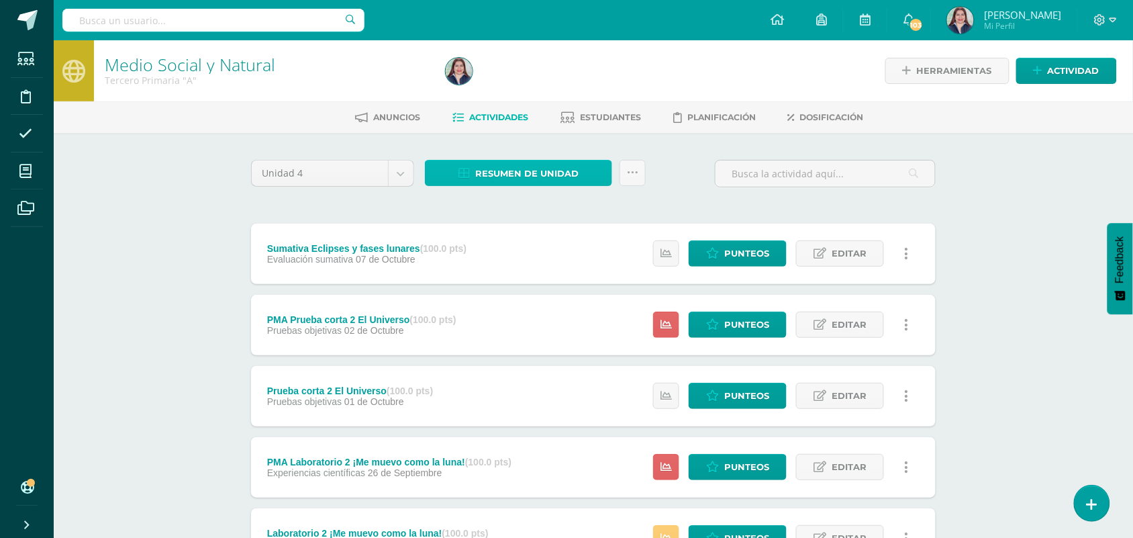
click at [565, 176] on span "Resumen de unidad" at bounding box center [526, 173] width 103 height 25
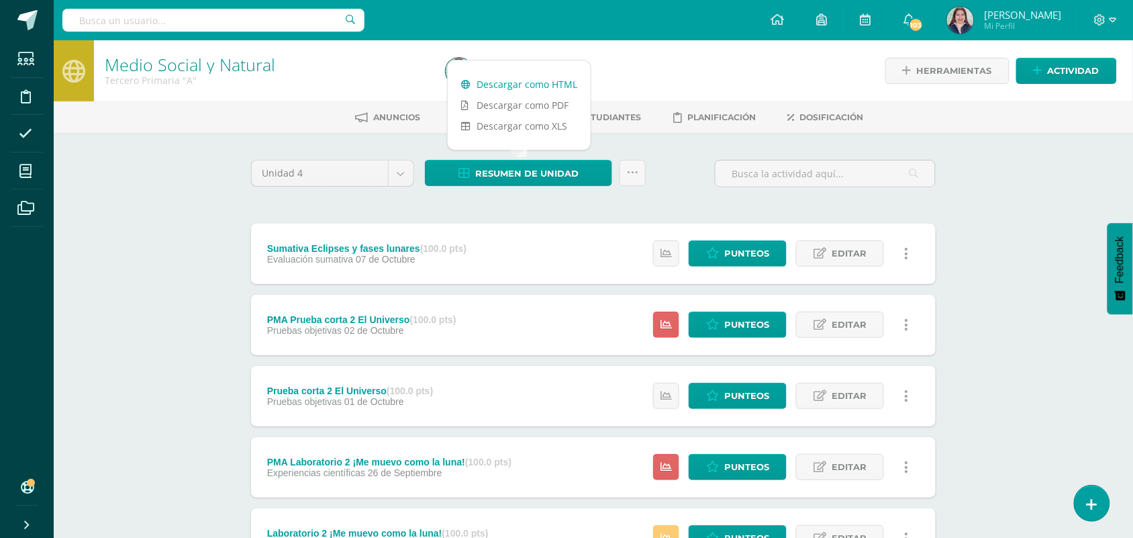
click at [527, 84] on link "Descargar como HTML" at bounding box center [519, 84] width 143 height 21
click at [622, 173] on link at bounding box center [633, 173] width 26 height 26
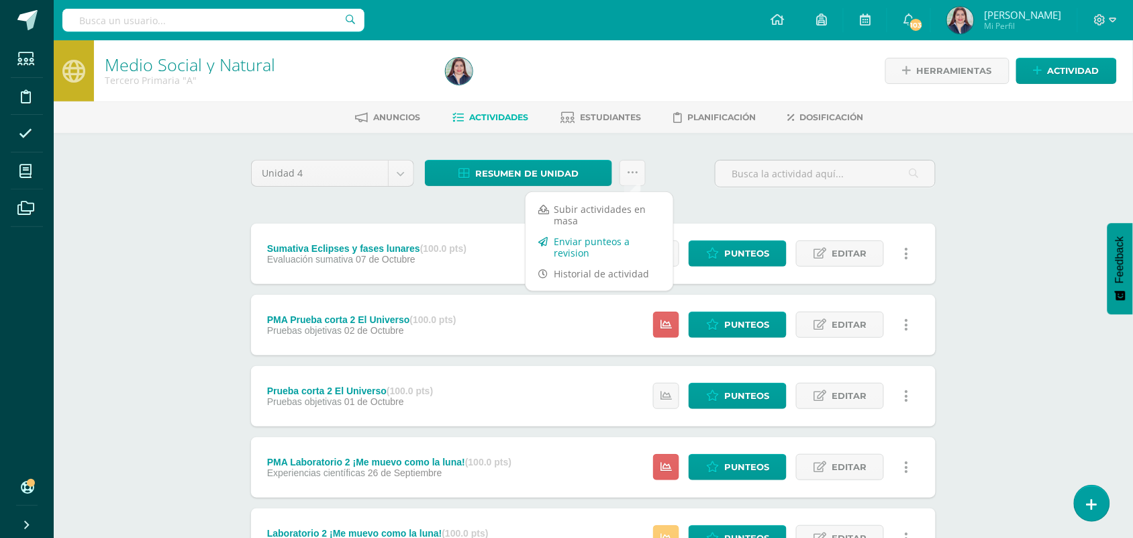
click at [574, 247] on link "Enviar punteos a revision" at bounding box center [600, 247] width 148 height 32
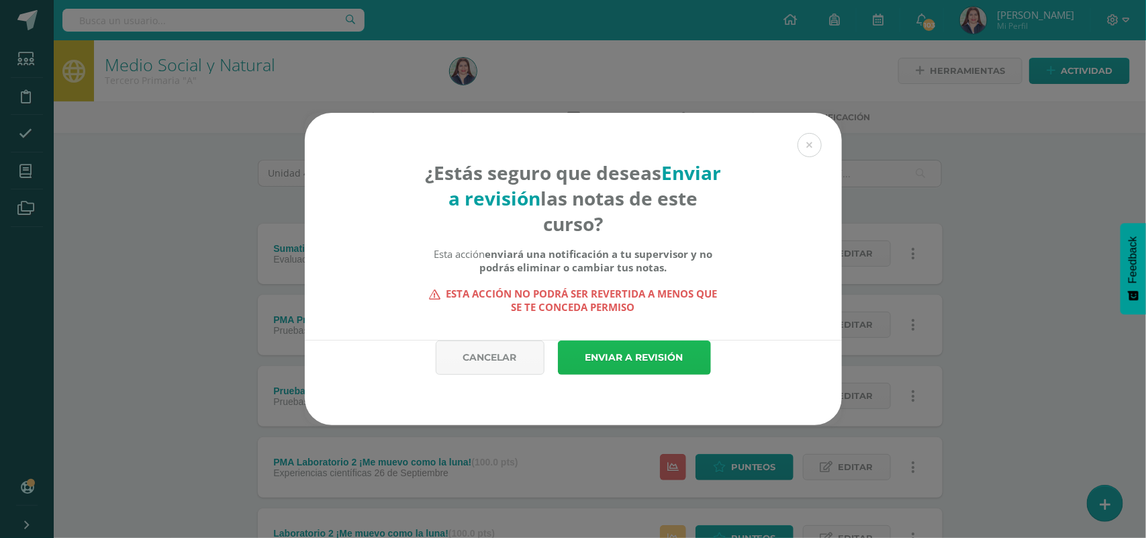
click at [589, 347] on link "Enviar a revisión" at bounding box center [634, 357] width 153 height 34
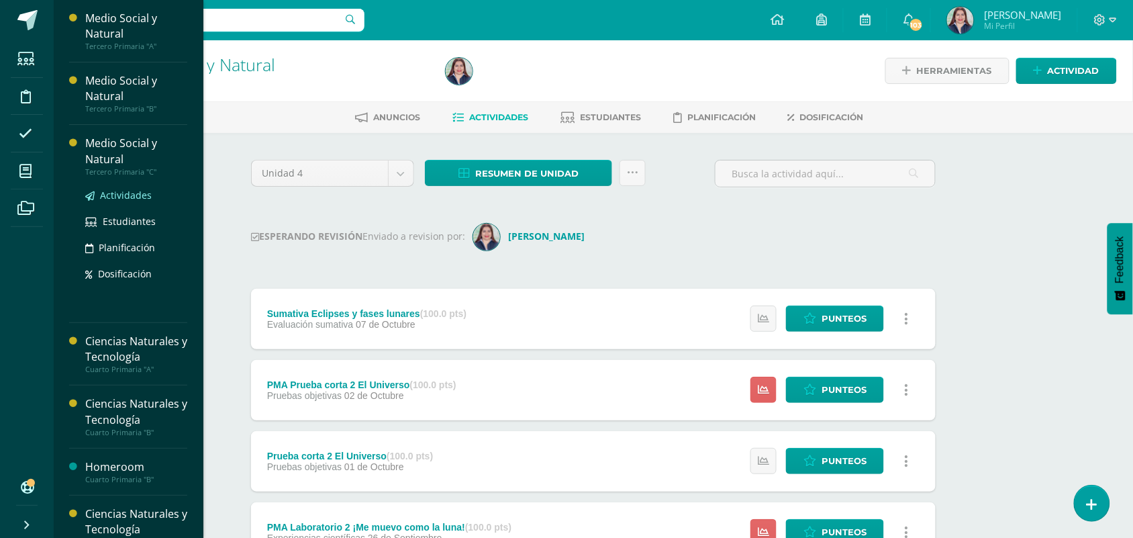
click at [107, 195] on span "Actividades" at bounding box center [126, 195] width 52 height 13
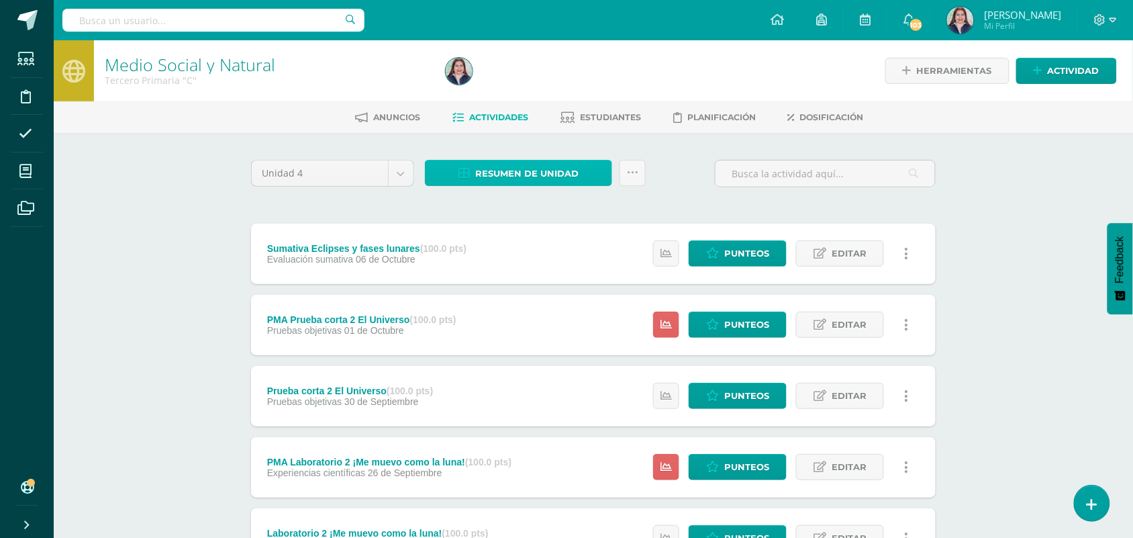
click at [555, 169] on span "Resumen de unidad" at bounding box center [526, 173] width 103 height 25
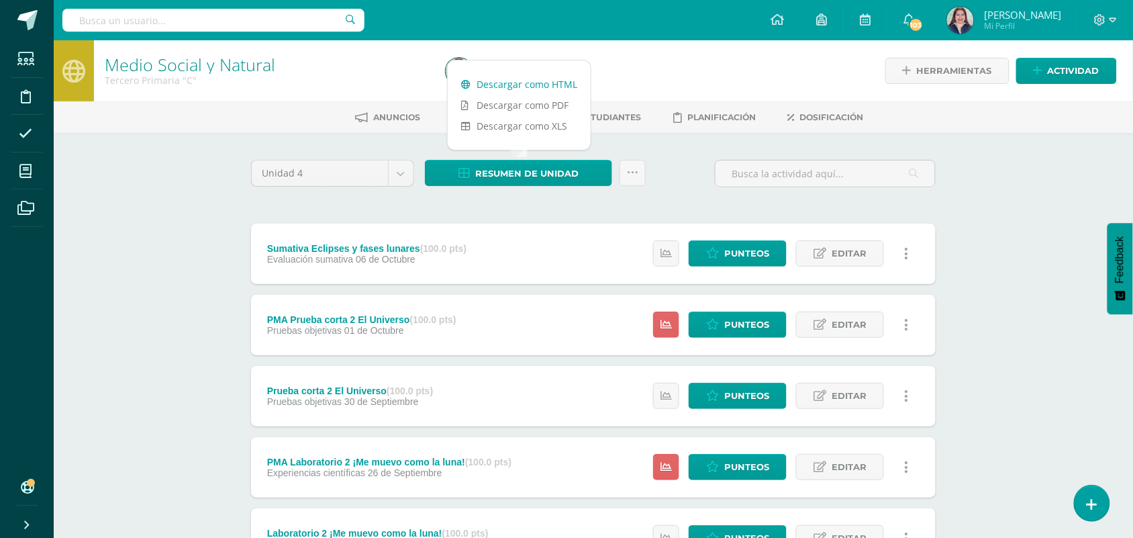
click at [531, 85] on link "Descargar como HTML" at bounding box center [519, 84] width 143 height 21
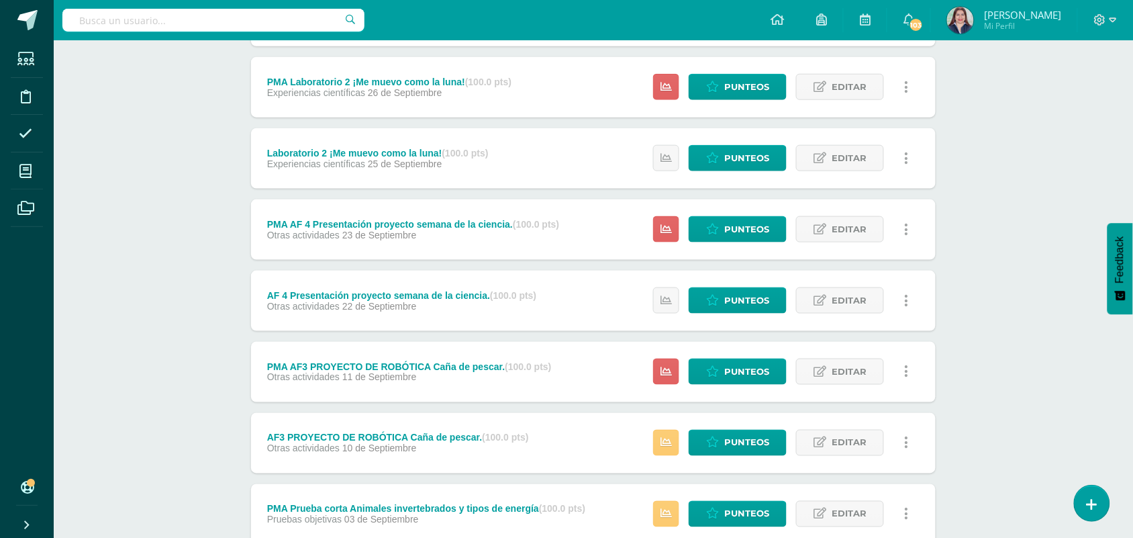
scroll to position [381, 0]
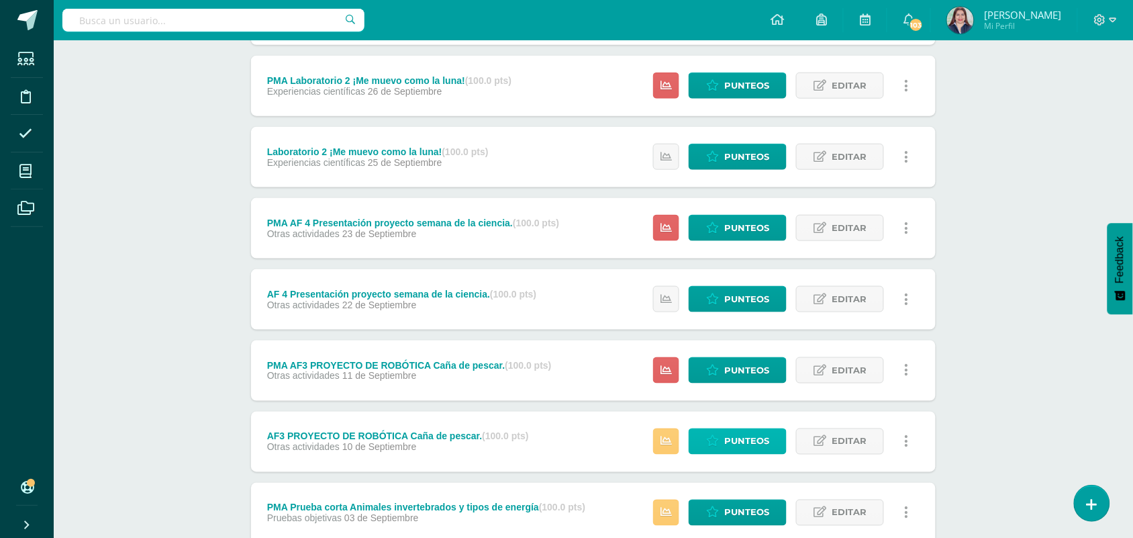
click at [697, 431] on link "Punteos" at bounding box center [738, 441] width 98 height 26
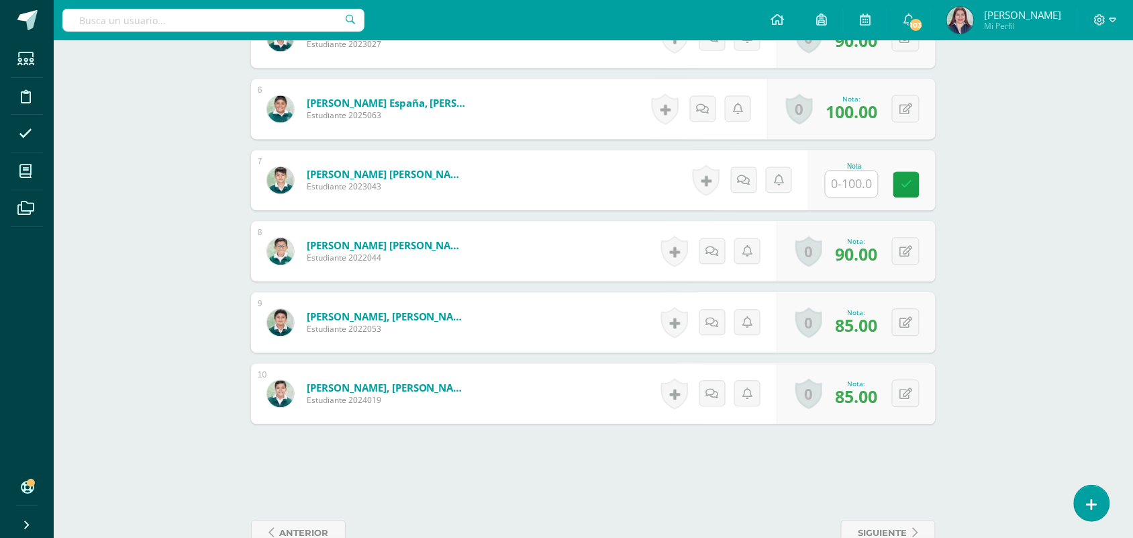
scroll to position [745, 0]
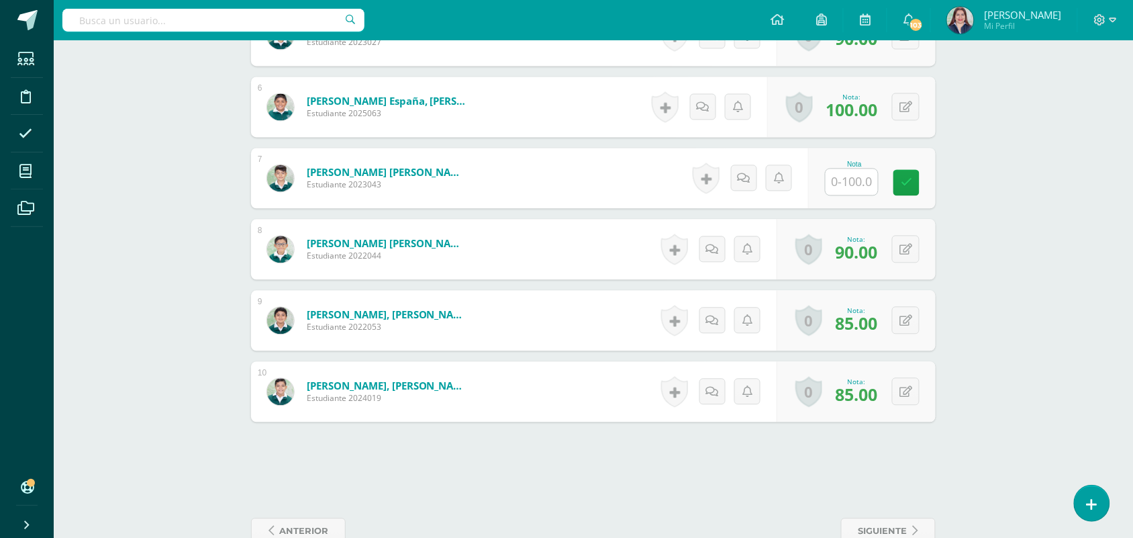
click at [860, 188] on input "text" at bounding box center [852, 182] width 52 height 26
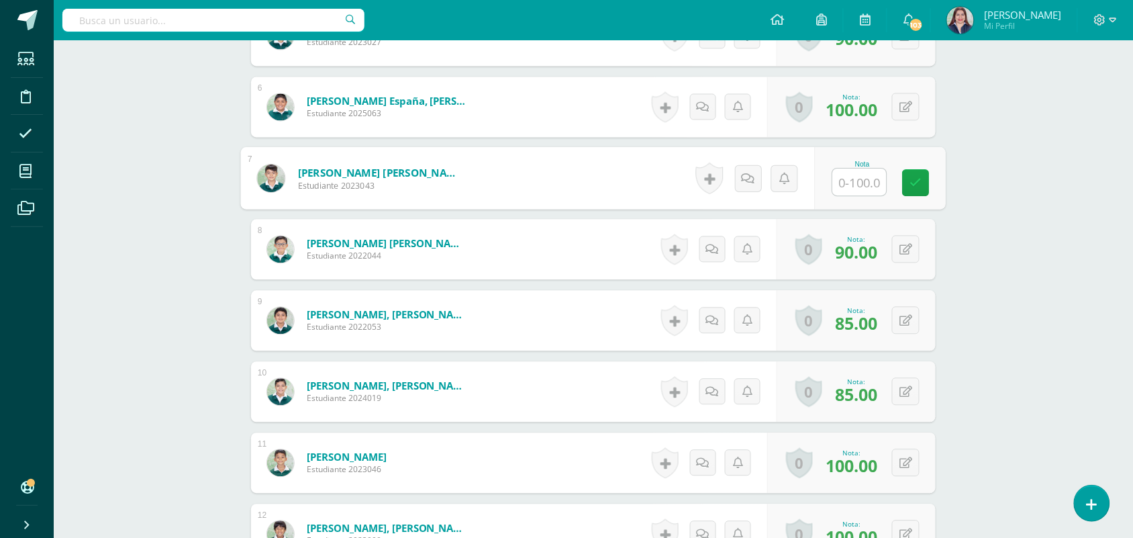
scroll to position [746, 0]
type input "85"
click at [925, 189] on link at bounding box center [916, 182] width 27 height 27
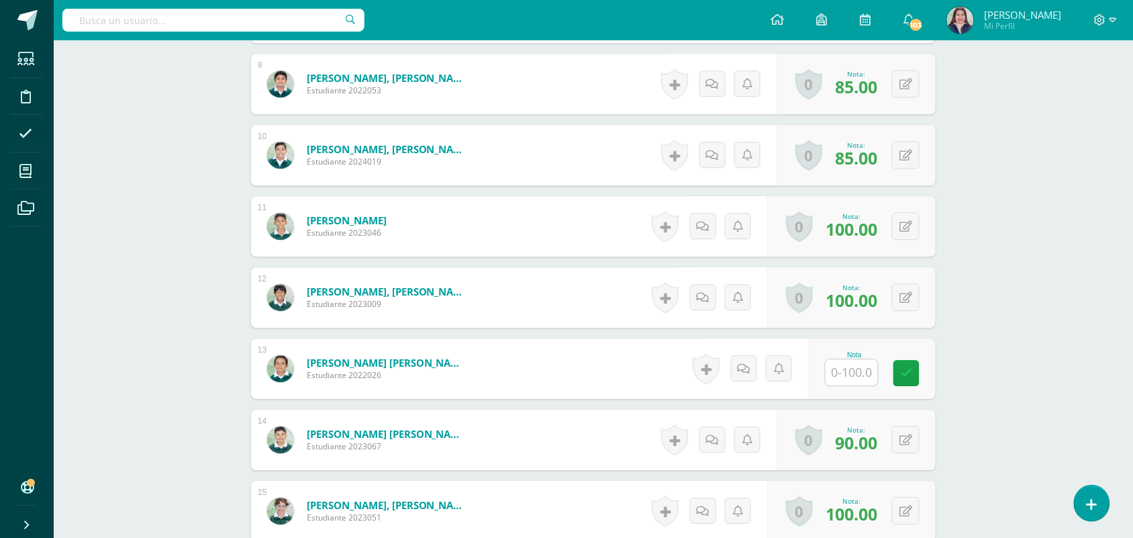
scroll to position [980, 0]
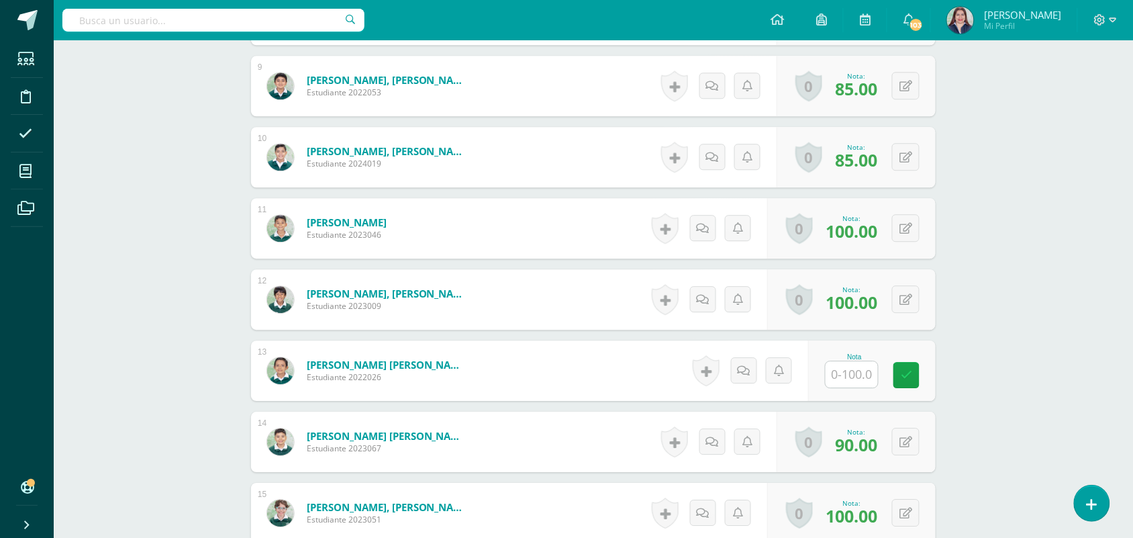
click at [871, 375] on input "text" at bounding box center [852, 374] width 52 height 26
type input "95"
click at [914, 373] on icon at bounding box center [916, 374] width 12 height 11
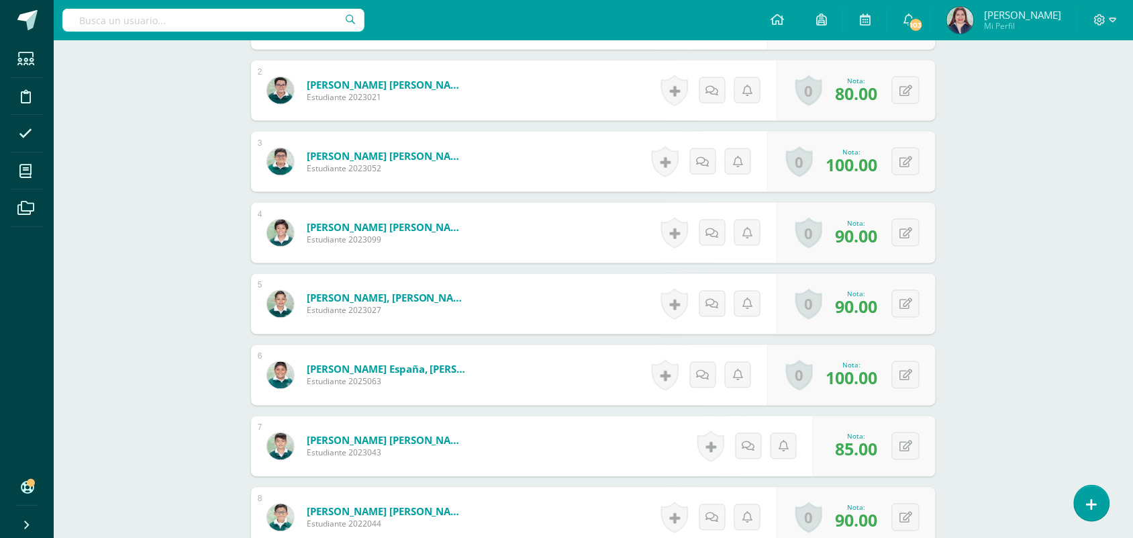
scroll to position [0, 0]
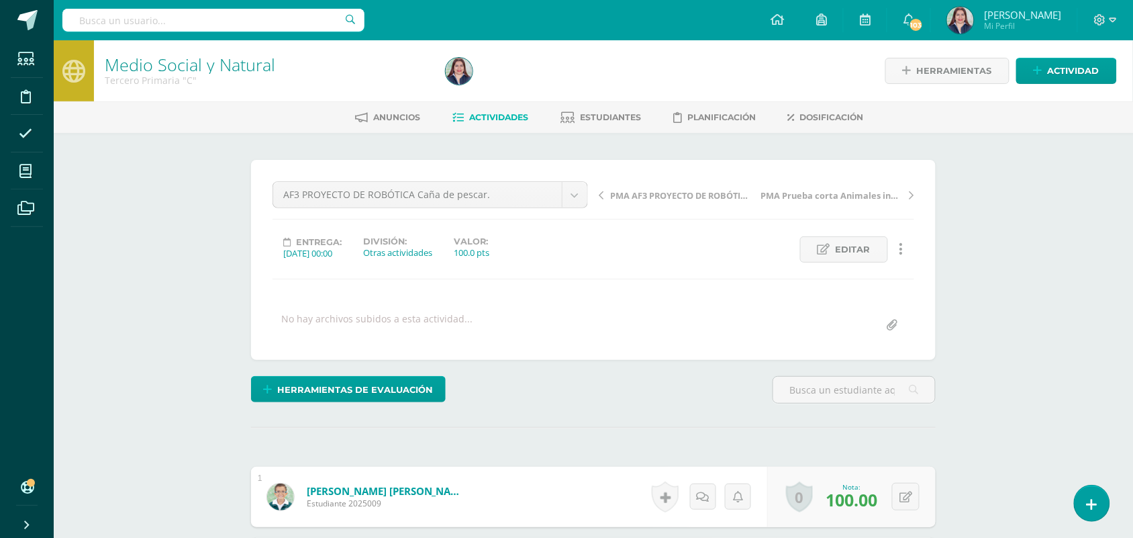
click at [485, 122] on link "Actividades" at bounding box center [491, 117] width 76 height 21
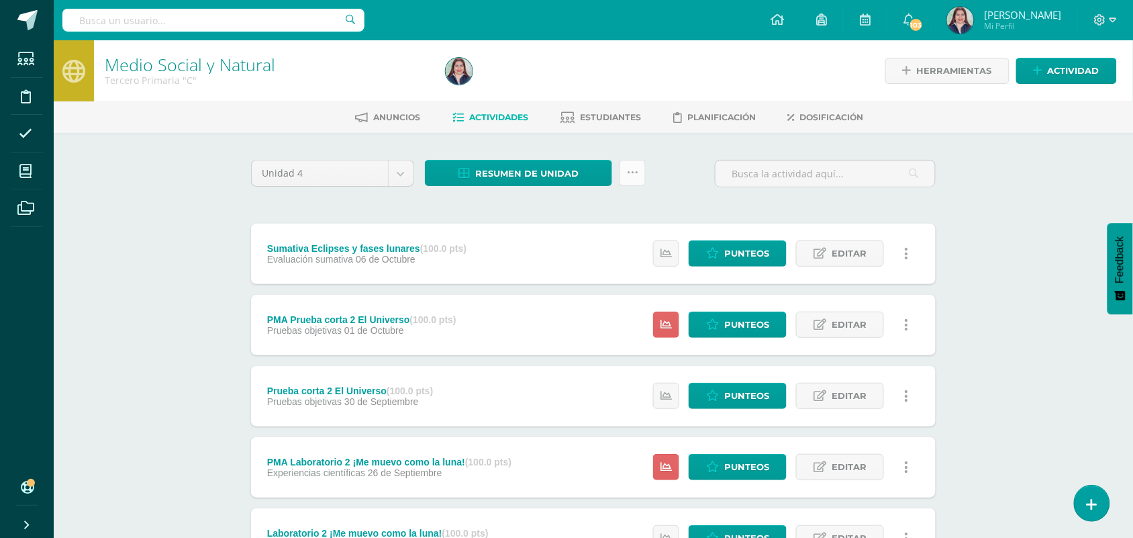
click at [626, 179] on link at bounding box center [633, 173] width 26 height 26
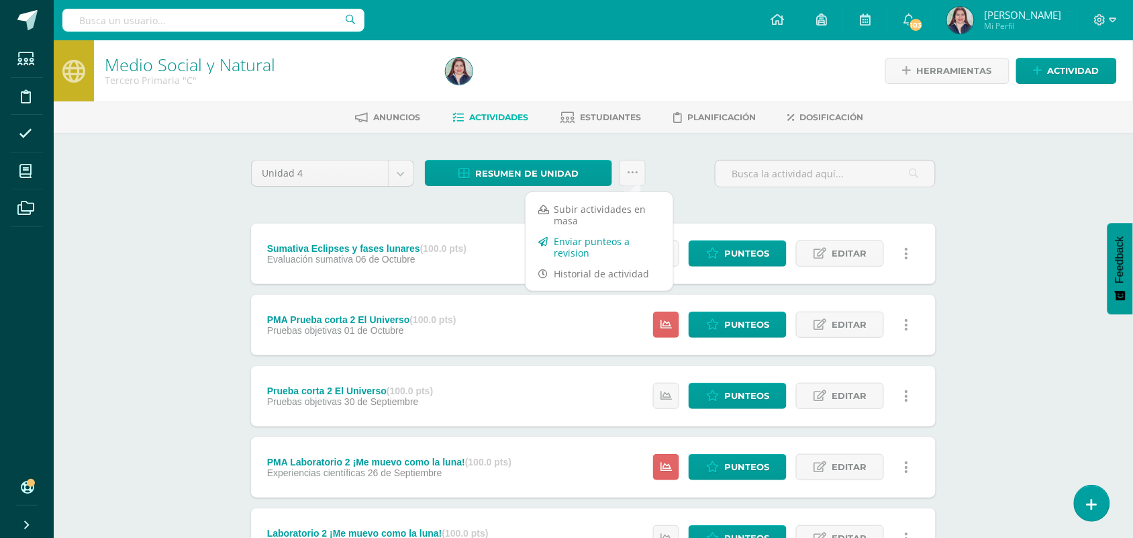
click at [592, 250] on link "Enviar punteos a revision" at bounding box center [600, 247] width 148 height 32
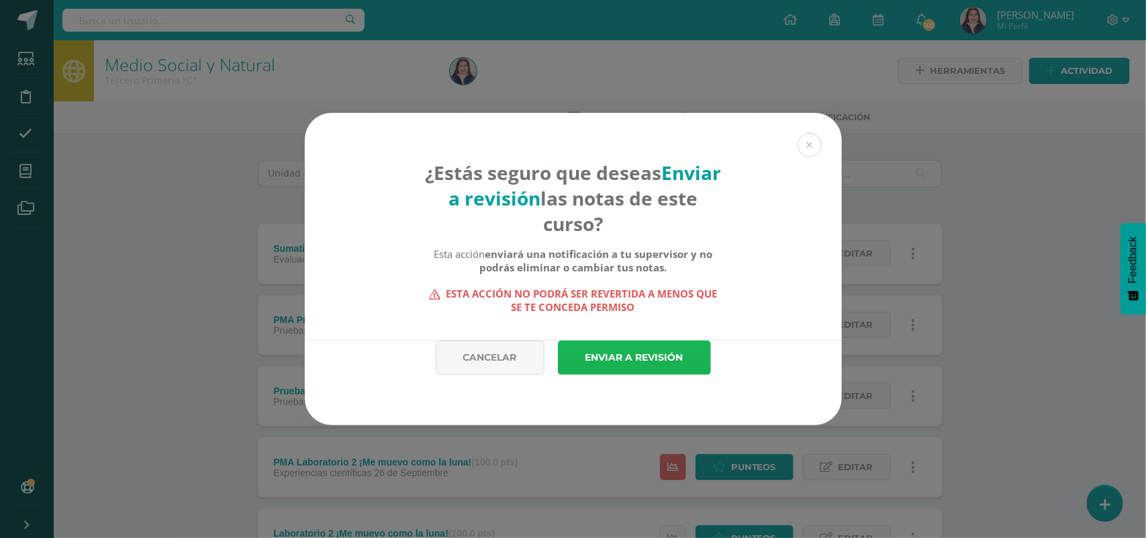
click at [606, 366] on link "Enviar a revisión" at bounding box center [634, 357] width 153 height 34
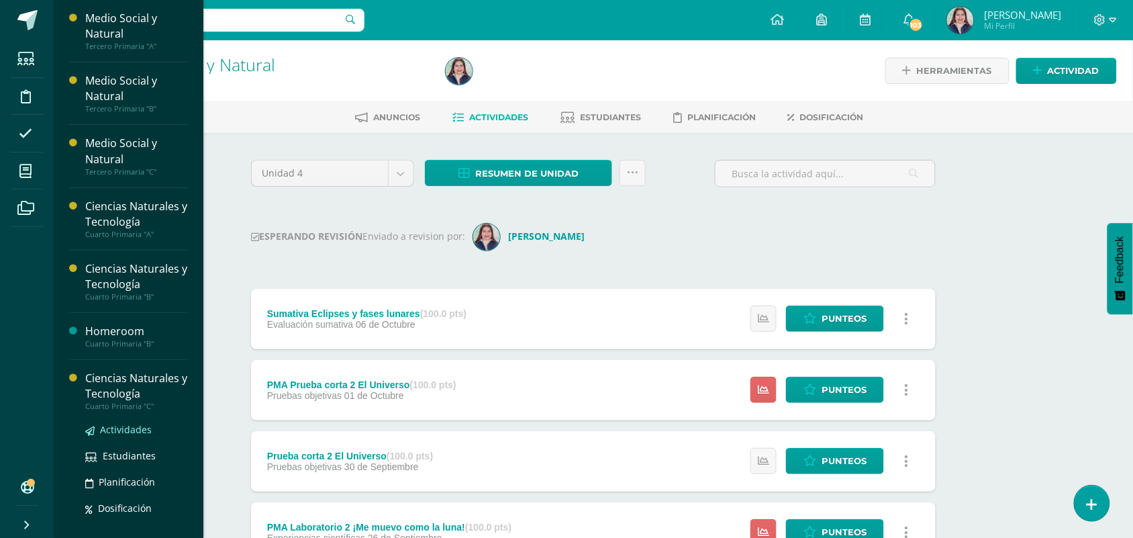
click at [135, 430] on span "Actividades" at bounding box center [126, 429] width 52 height 13
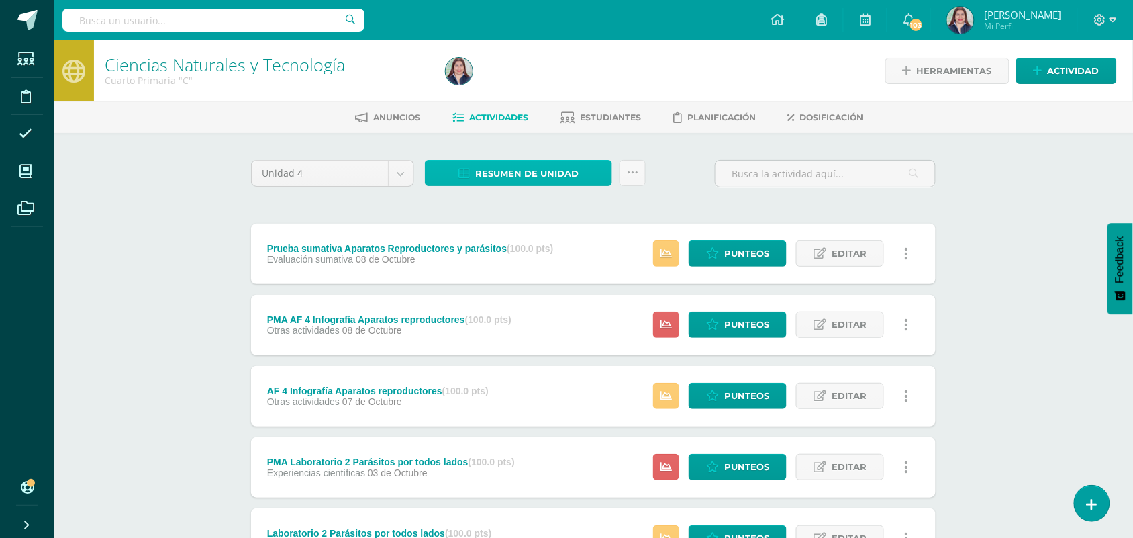
click at [598, 177] on link "Resumen de unidad" at bounding box center [518, 173] width 187 height 26
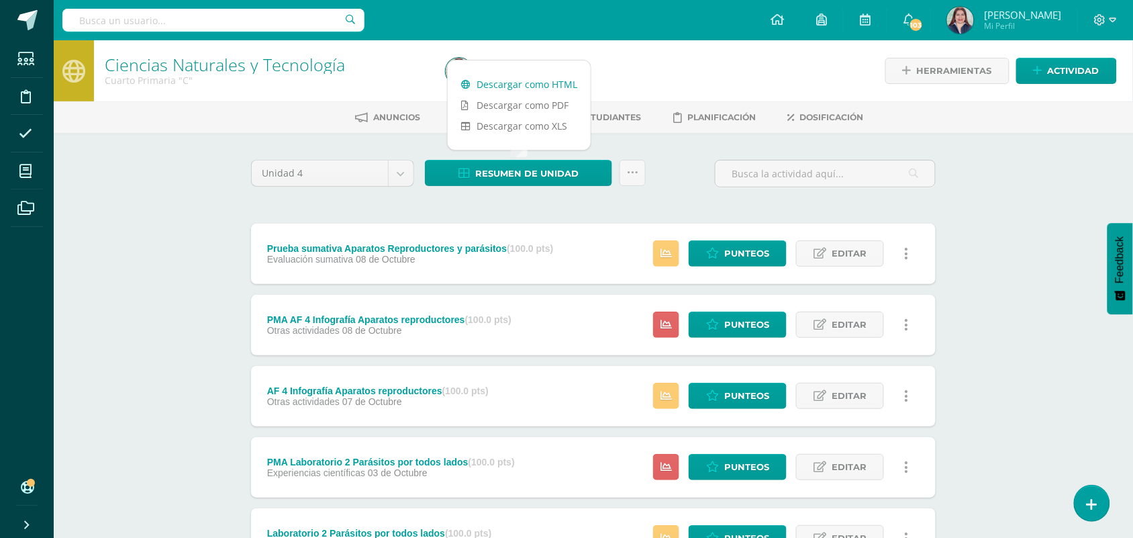
click at [553, 81] on link "Descargar como HTML" at bounding box center [519, 84] width 143 height 21
click at [629, 183] on link at bounding box center [633, 173] width 26 height 26
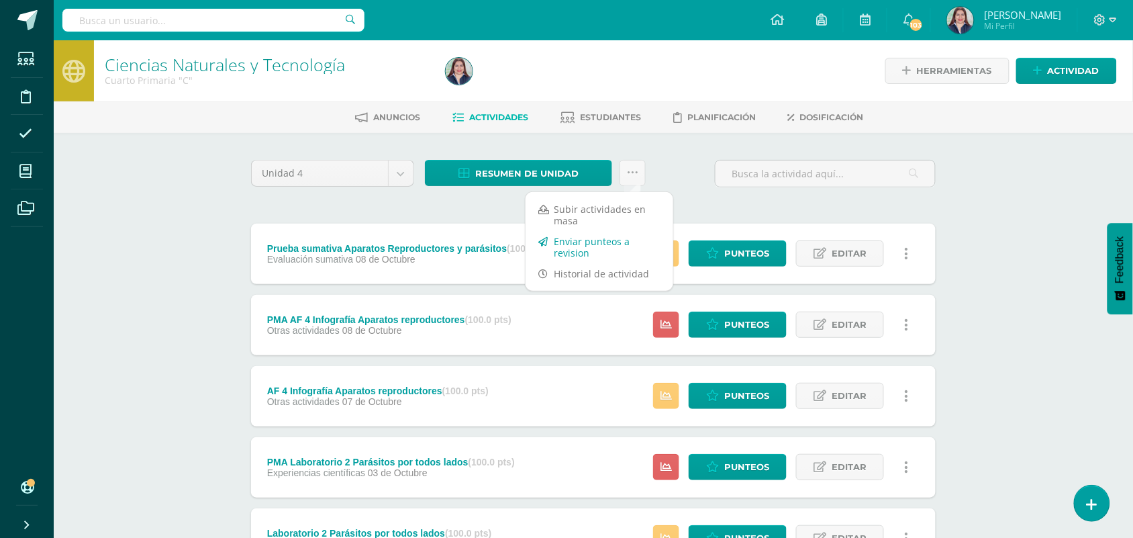
click at [614, 237] on link "Enviar punteos a revision" at bounding box center [600, 247] width 148 height 32
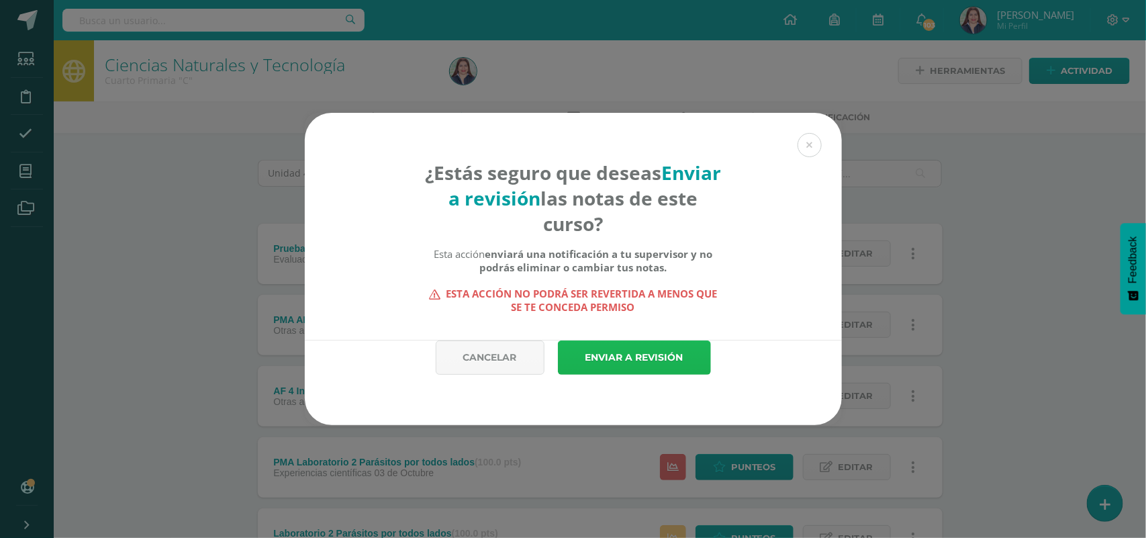
click at [620, 348] on link "Enviar a revisión" at bounding box center [634, 357] width 153 height 34
